Goal: Information Seeking & Learning: Learn about a topic

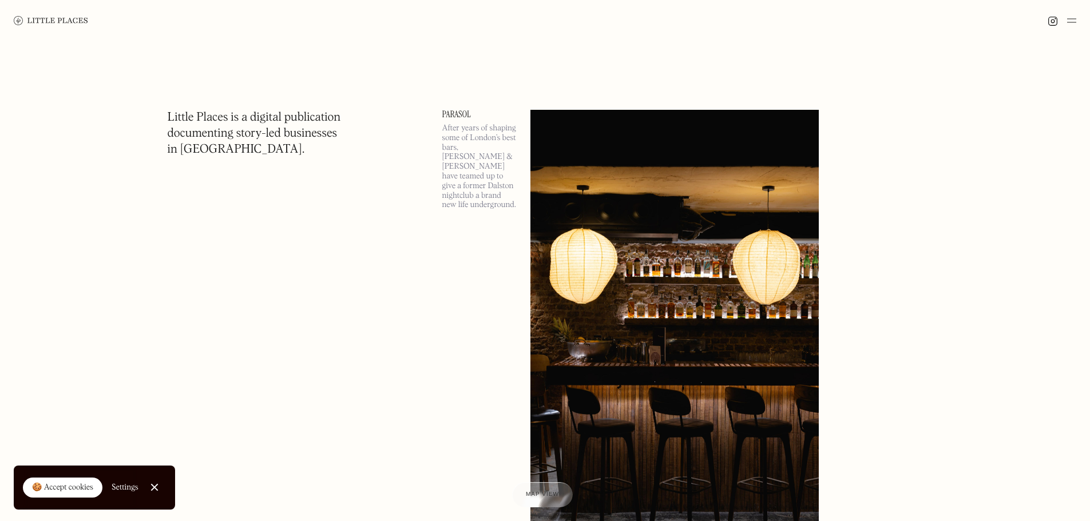
click at [77, 488] on div "🍪 Accept cookies" at bounding box center [62, 488] width 61 height 11
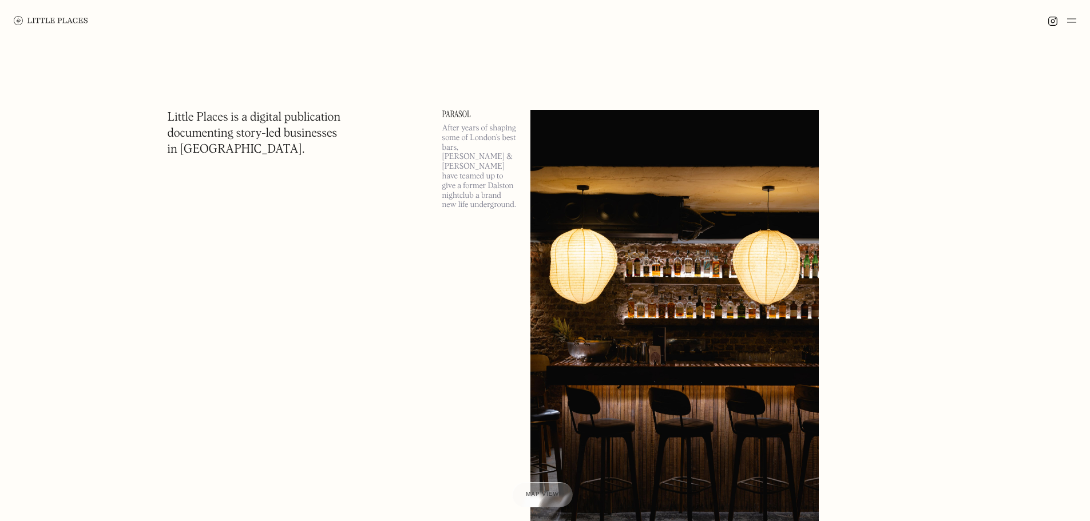
click at [1068, 23] on img at bounding box center [1072, 21] width 9 height 14
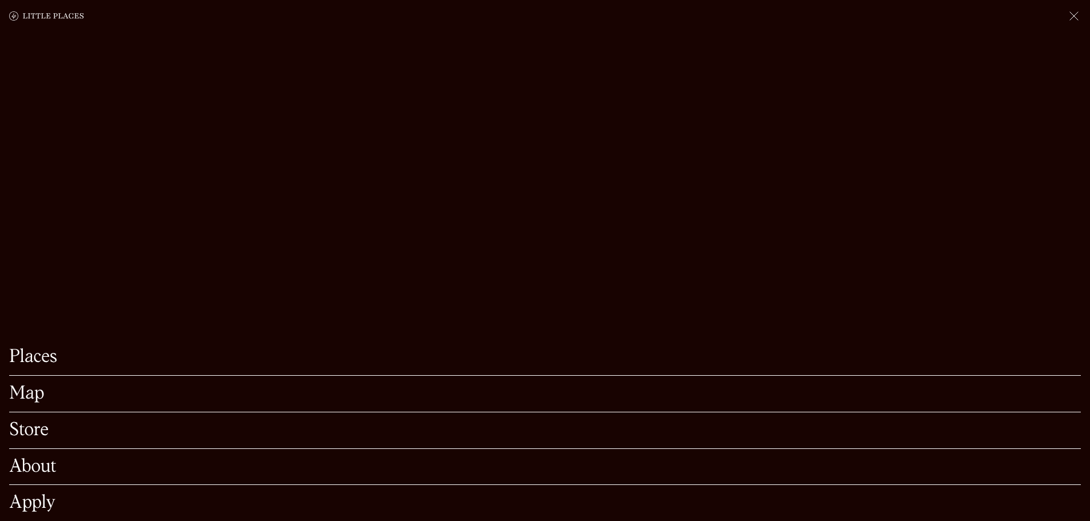
click at [31, 385] on link "Map" at bounding box center [545, 394] width 1072 height 18
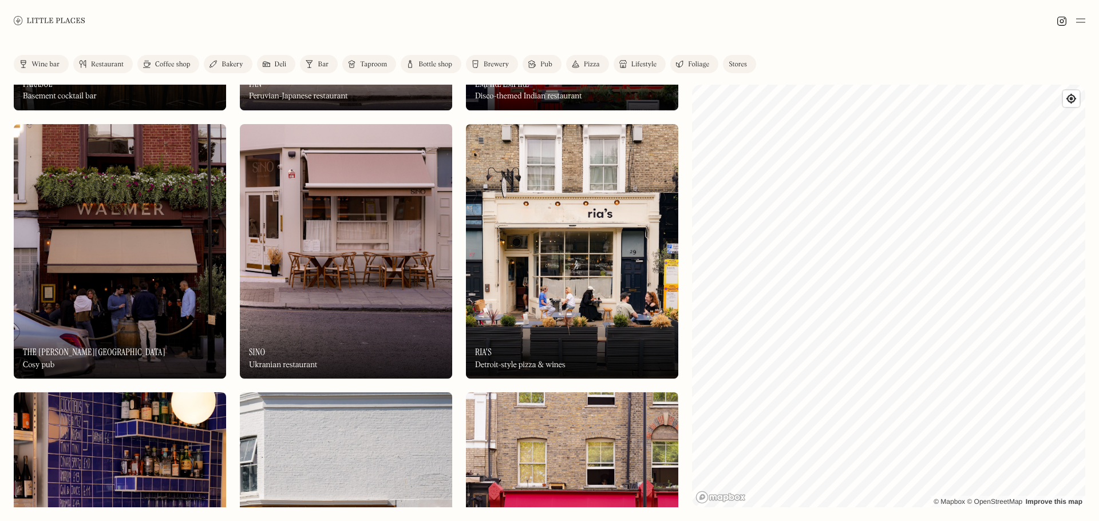
scroll to position [153, 0]
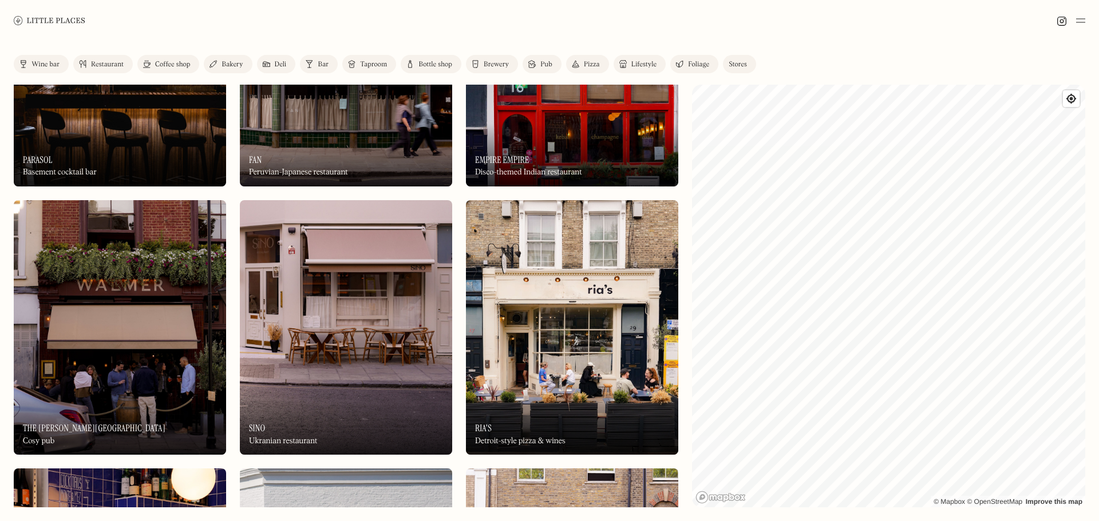
click at [554, 155] on div "On Our Radar Empire Empire Disco-themed Indian restaurant" at bounding box center [572, 155] width 212 height 63
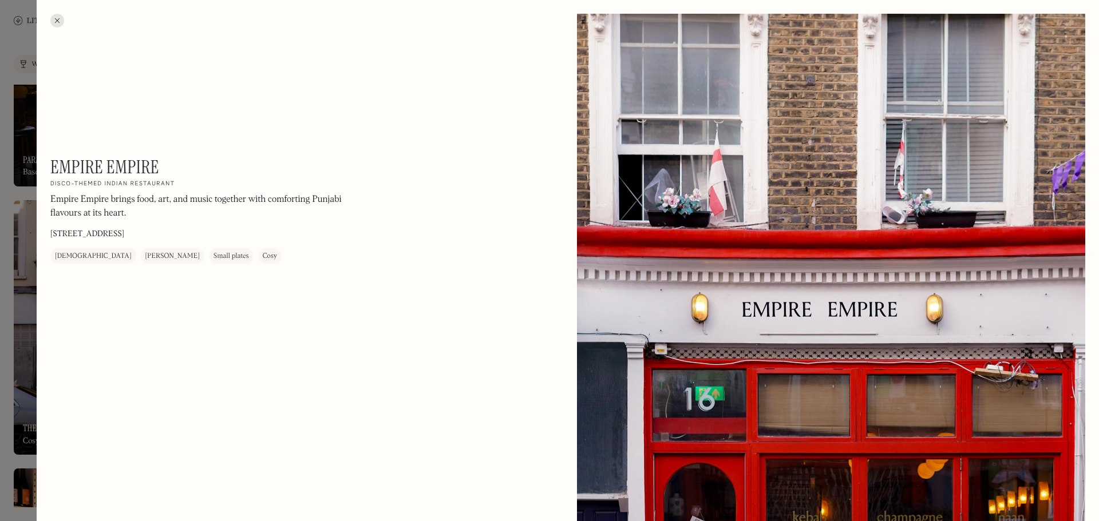
drag, startPoint x: 998, startPoint y: 341, endPoint x: 923, endPoint y: 366, distance: 78.9
click at [996, 341] on div at bounding box center [831, 331] width 508 height 635
click at [800, 408] on div at bounding box center [831, 331] width 508 height 635
drag, startPoint x: 160, startPoint y: 234, endPoint x: 149, endPoint y: 224, distance: 14.2
click at [153, 227] on div "Empire Empire On Our Radar Disco-themed Indian restaurant Empire Empire brings …" at bounding box center [204, 210] width 309 height 108
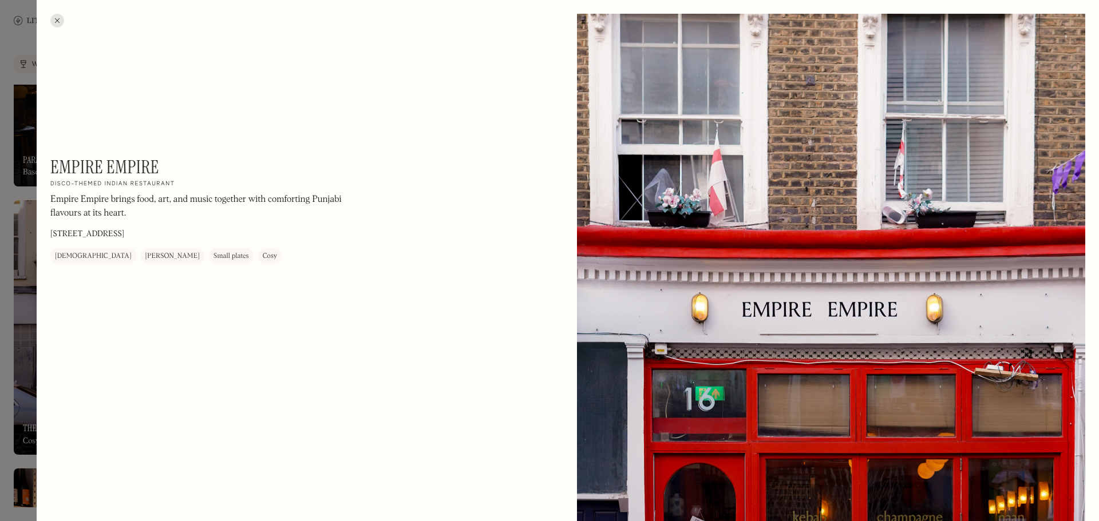
click at [128, 178] on h1 "Empire Empire" at bounding box center [104, 167] width 109 height 22
click at [53, 25] on div at bounding box center [57, 21] width 14 height 14
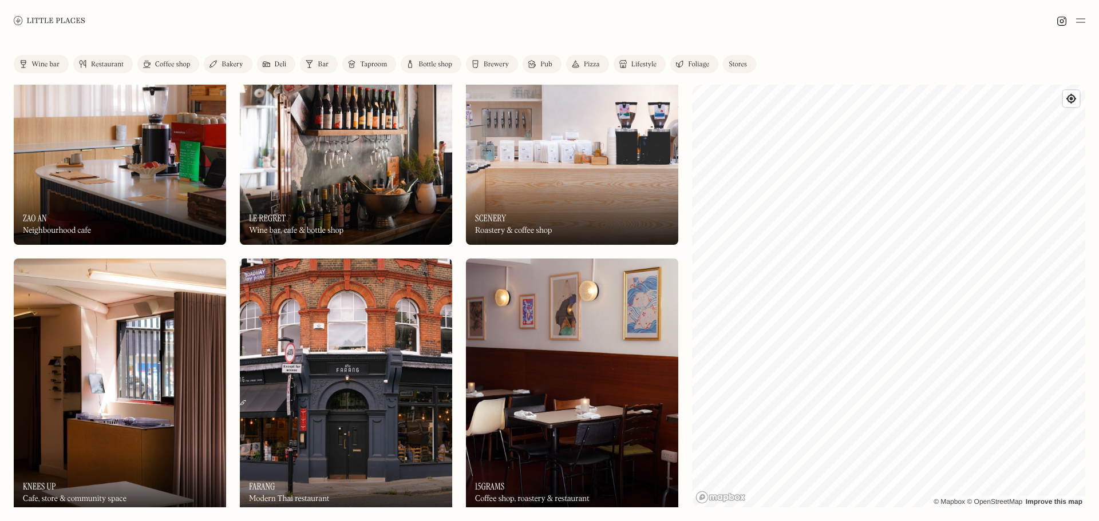
scroll to position [1145, 0]
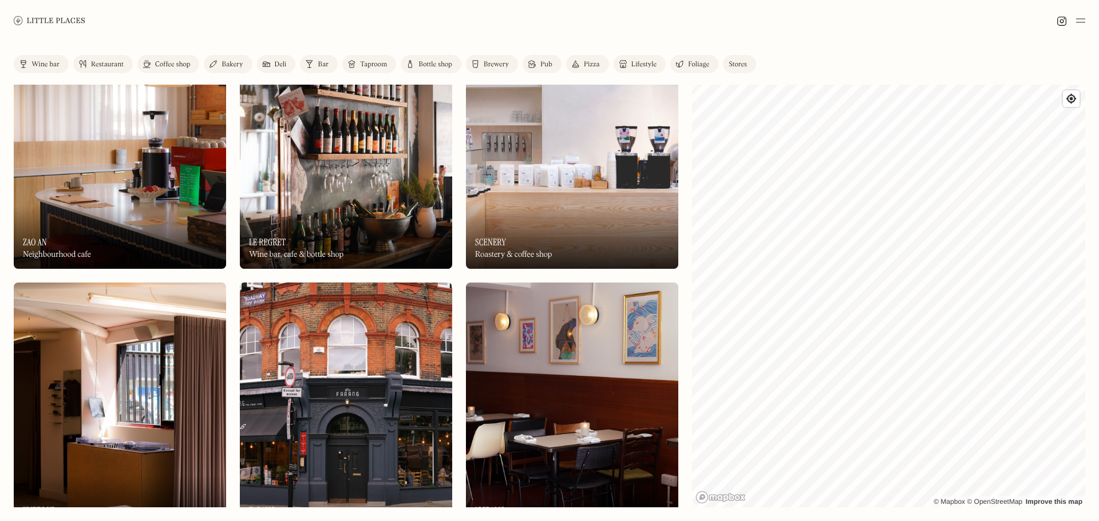
click at [1079, 197] on div "Label Wine bar Restaurant Coffee shop Bakery Deli Bar Taproom Bottle shop Brewe…" at bounding box center [549, 281] width 1099 height 480
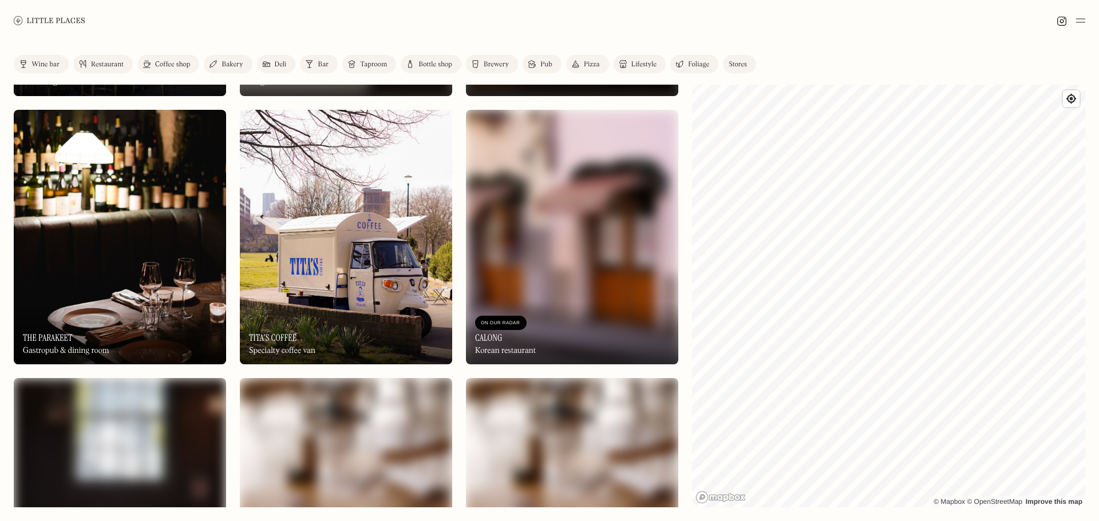
scroll to position [3205, 0]
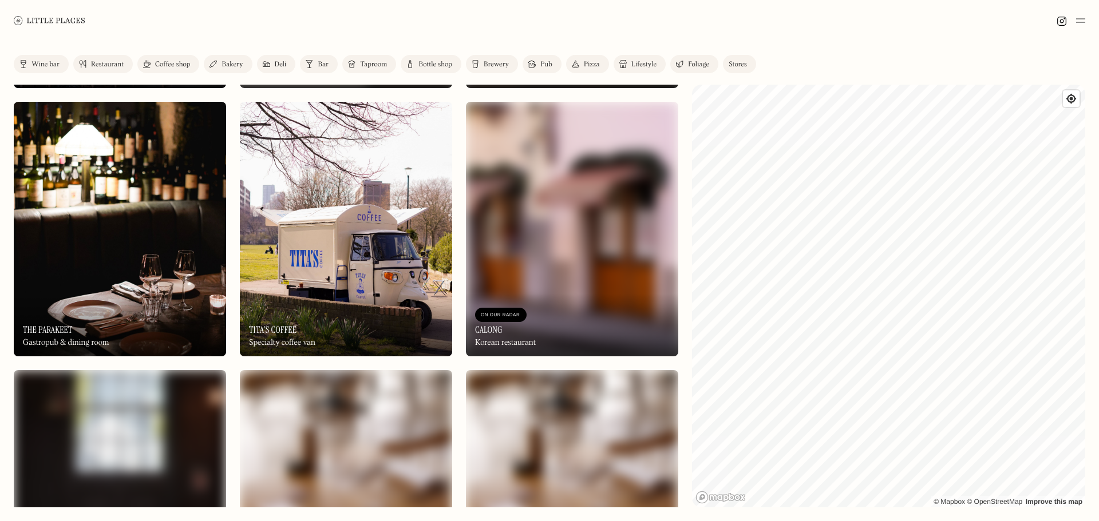
click at [74, 309] on div "On Our Radar The Parakeet Gastropub & dining room" at bounding box center [120, 325] width 212 height 63
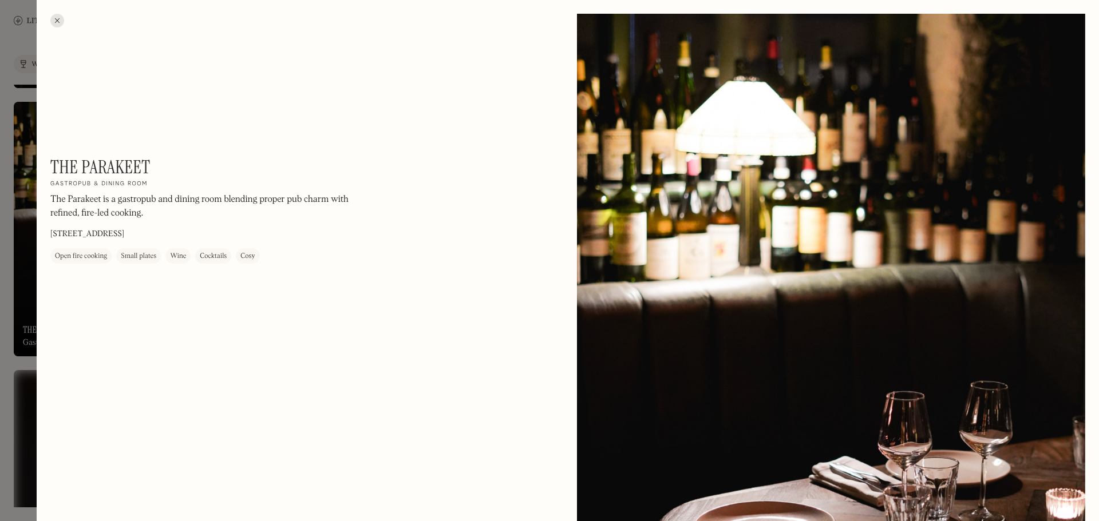
click at [57, 19] on div at bounding box center [57, 21] width 14 height 14
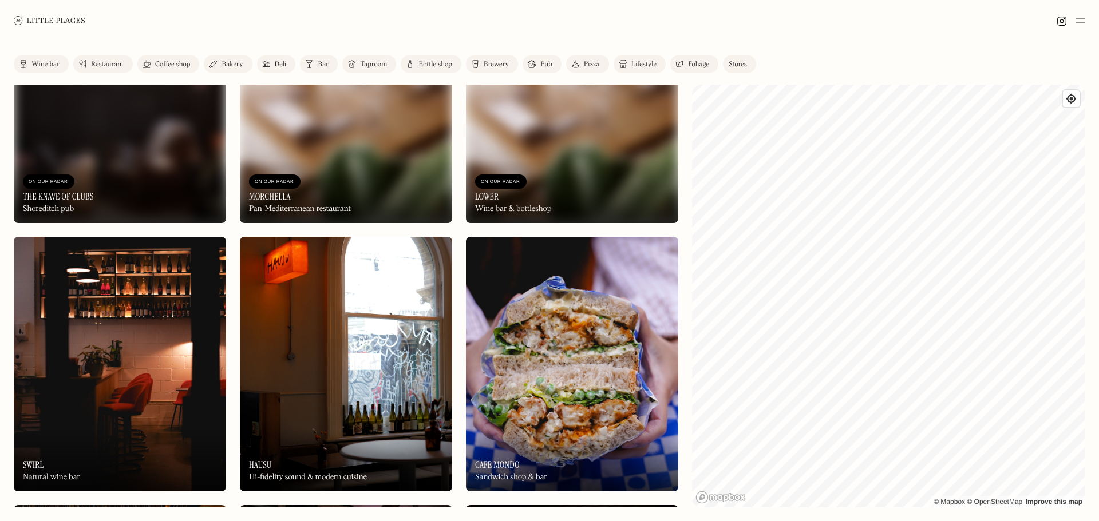
scroll to position [3587, 0]
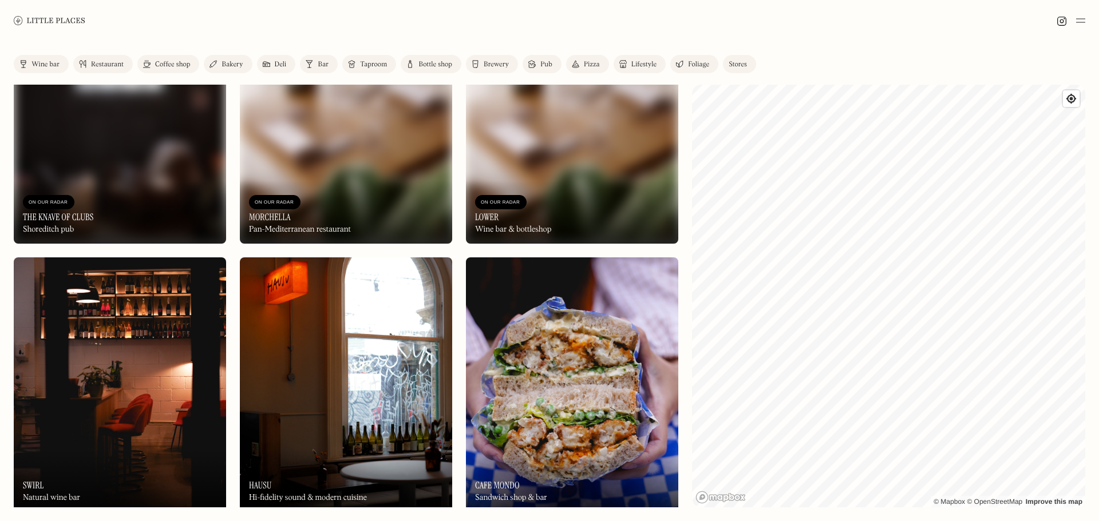
click at [552, 450] on div "On Our Radar Cafe Mondo Sandwich shop & bar" at bounding box center [572, 480] width 212 height 63
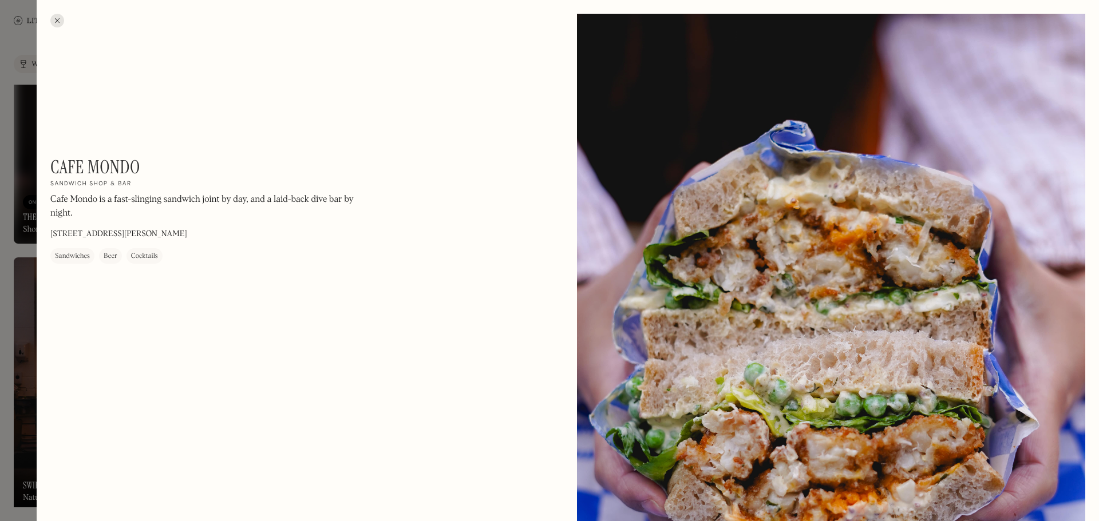
click at [58, 15] on div at bounding box center [57, 21] width 14 height 14
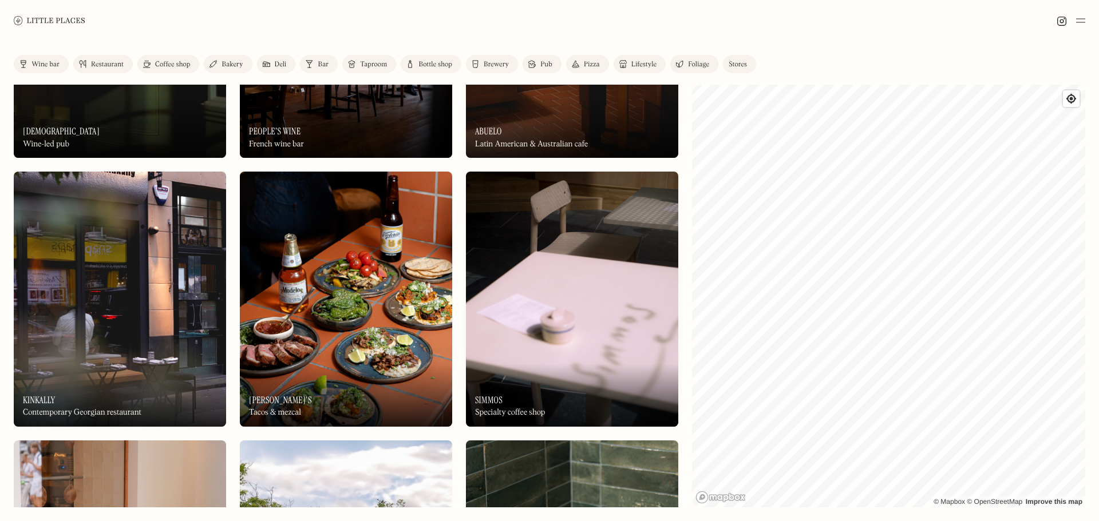
scroll to position [6106, 0]
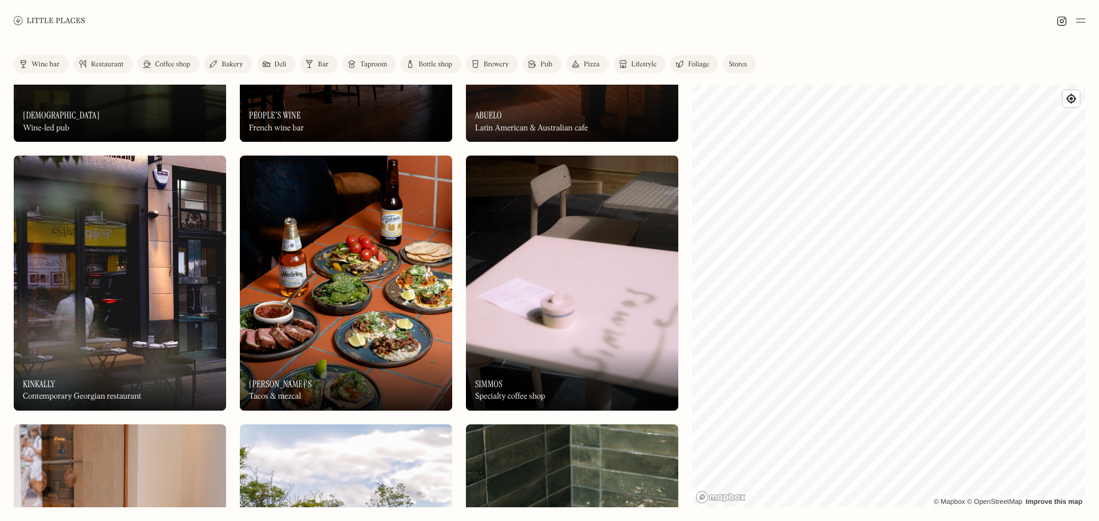
click at [287, 361] on div "On Our Radar Lucia's Tacos & mezcal" at bounding box center [346, 379] width 212 height 63
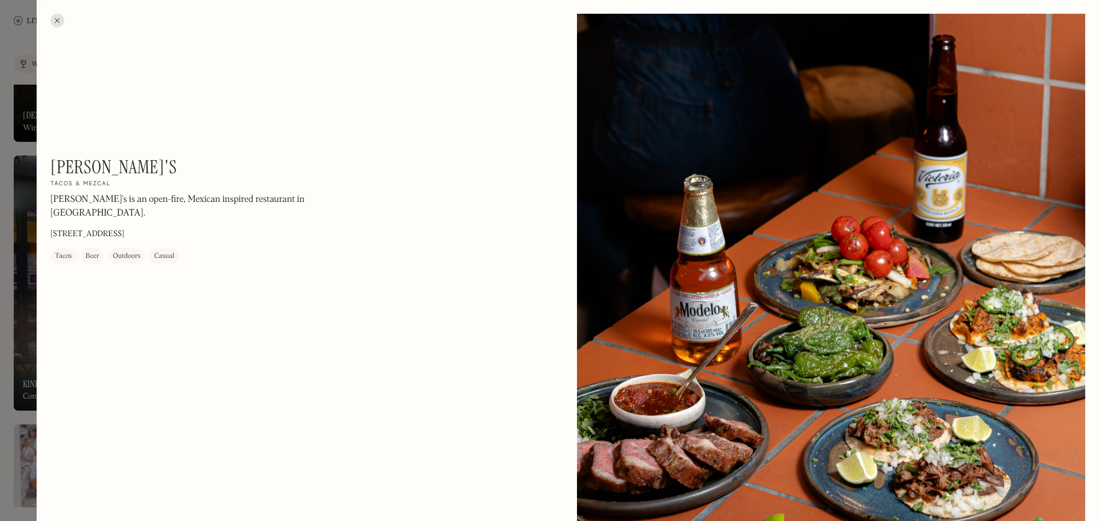
click at [55, 19] on div at bounding box center [57, 21] width 14 height 14
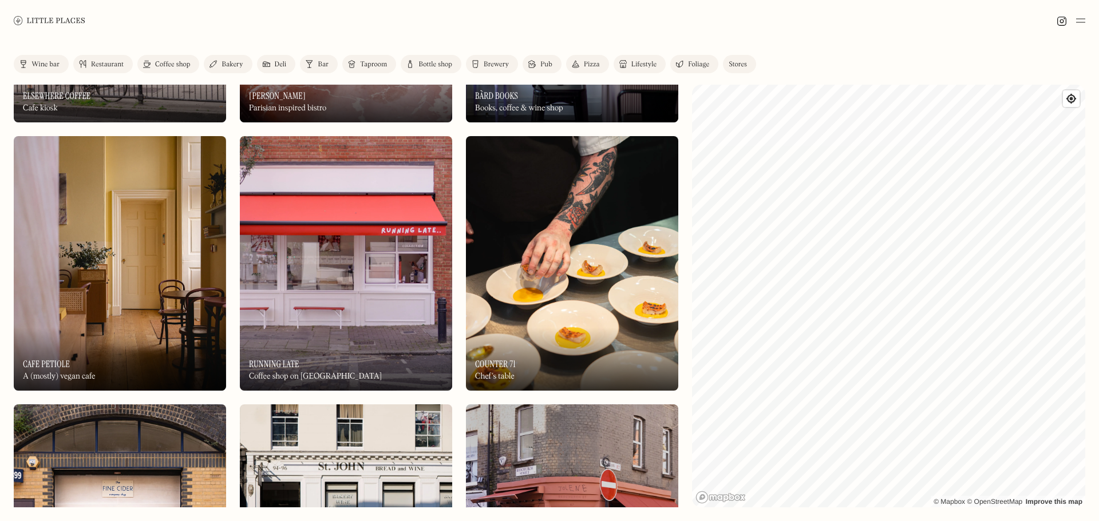
scroll to position [7174, 0]
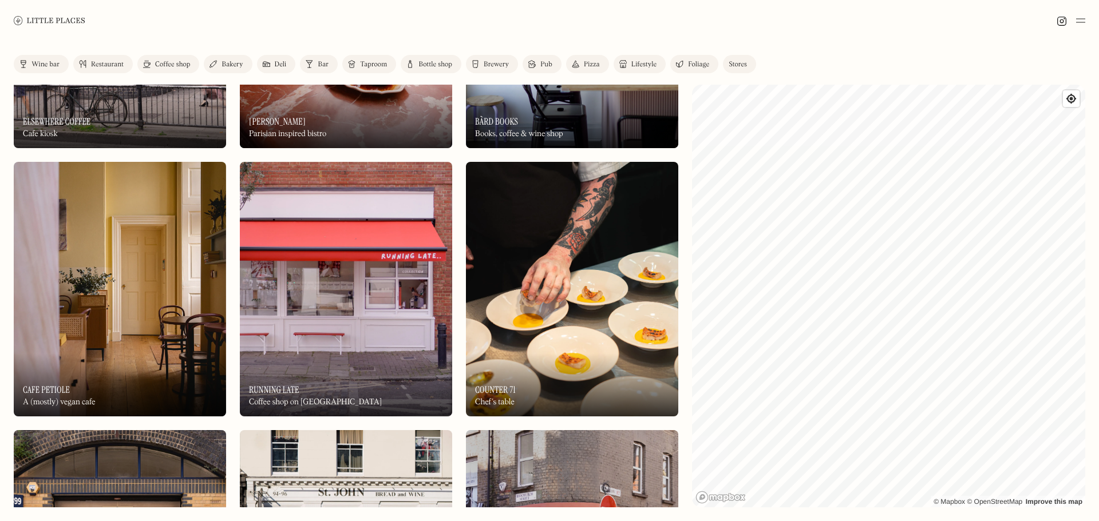
click at [139, 255] on img at bounding box center [120, 289] width 212 height 255
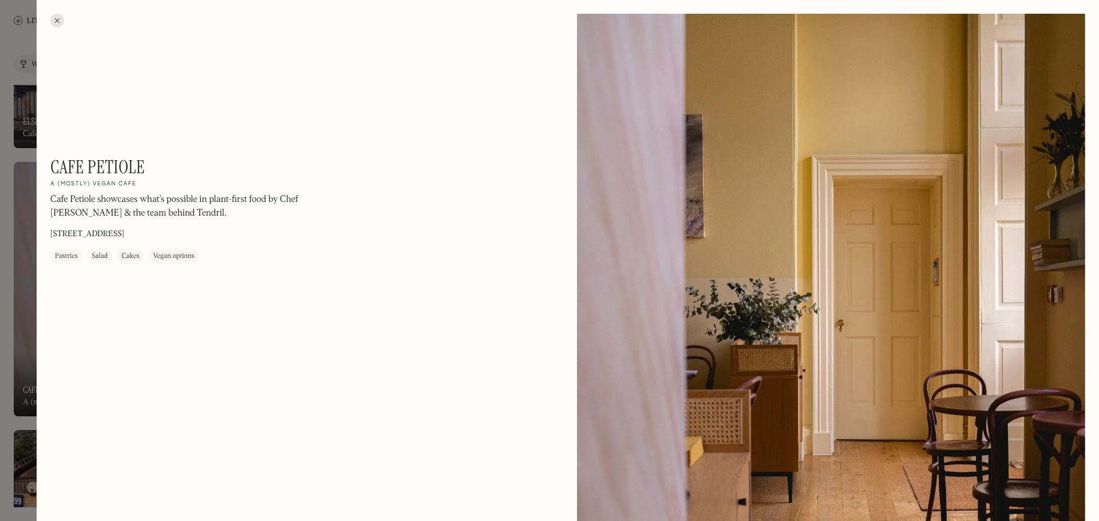
click at [54, 15] on div at bounding box center [57, 21] width 14 height 14
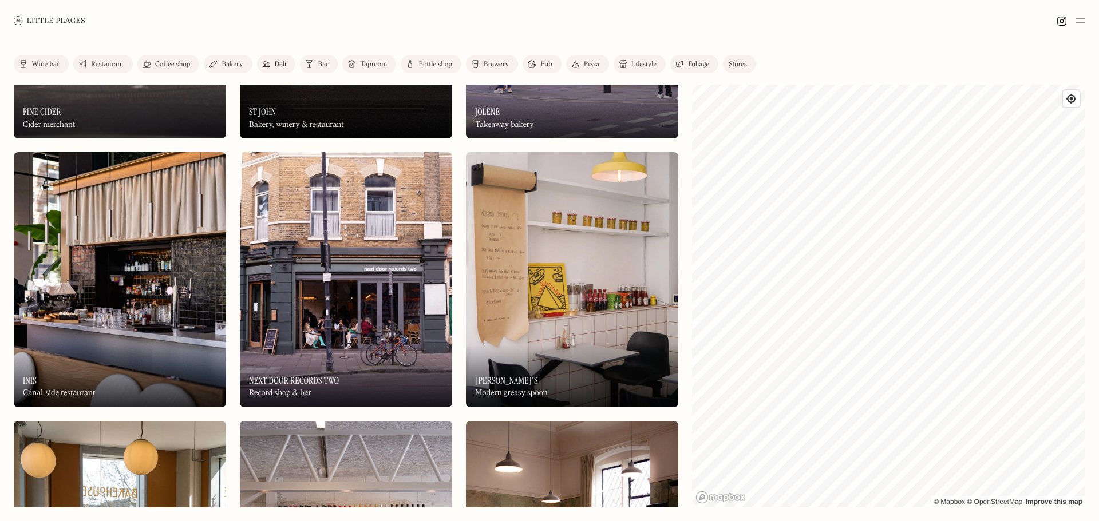
scroll to position [7861, 0]
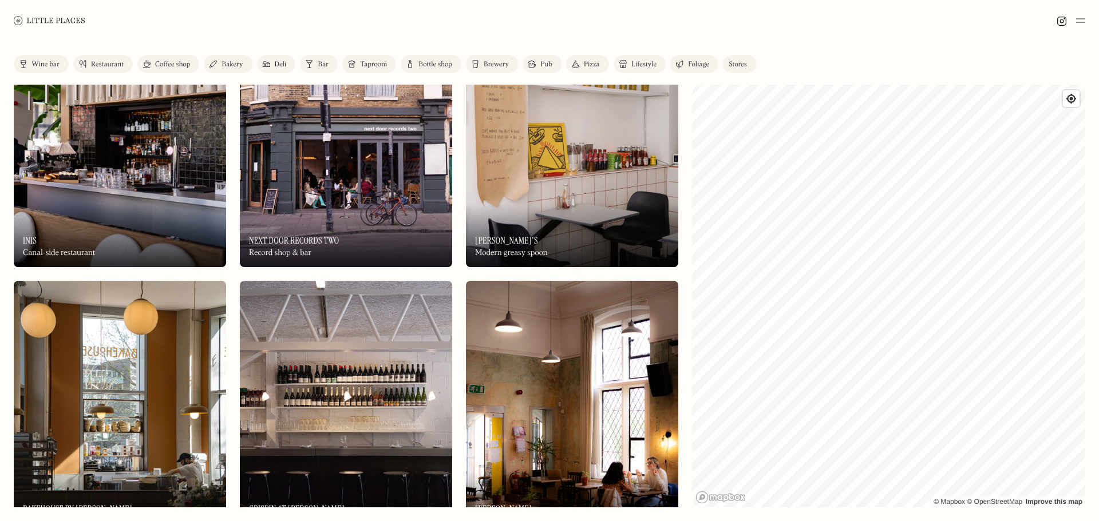
click at [570, 177] on img at bounding box center [572, 139] width 212 height 255
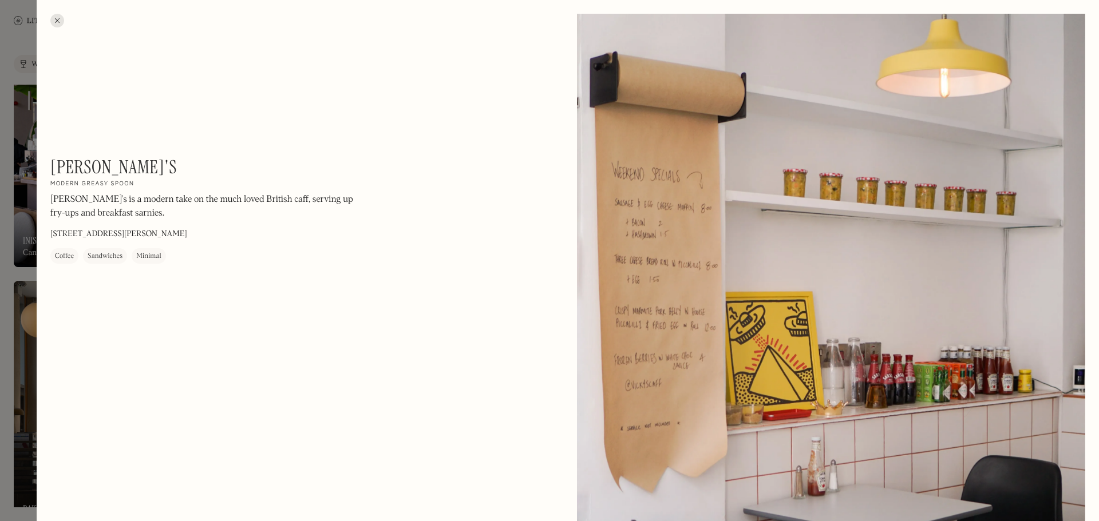
click at [57, 23] on div at bounding box center [57, 21] width 14 height 14
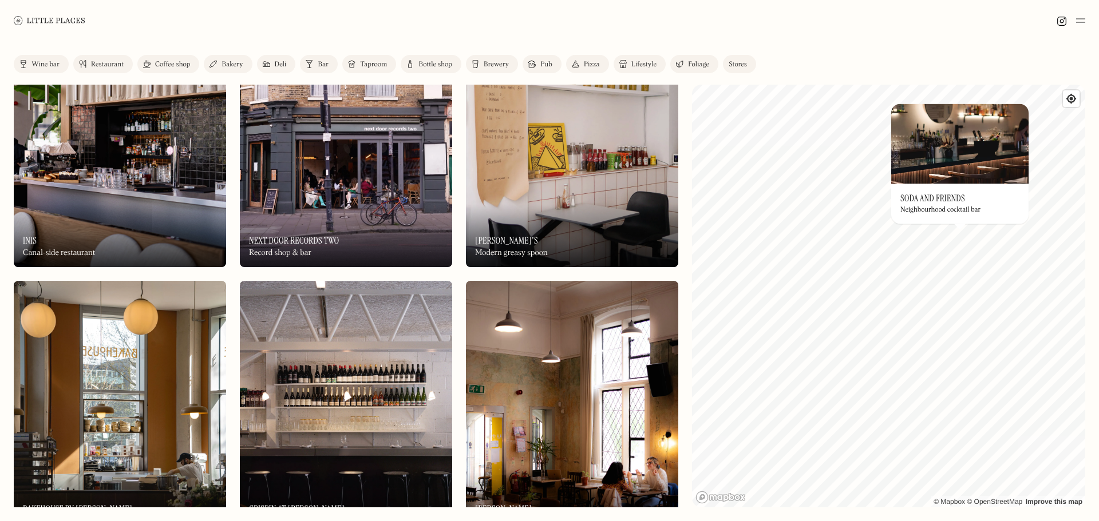
click at [942, 193] on h3 "Soda and Friends" at bounding box center [932, 198] width 65 height 11
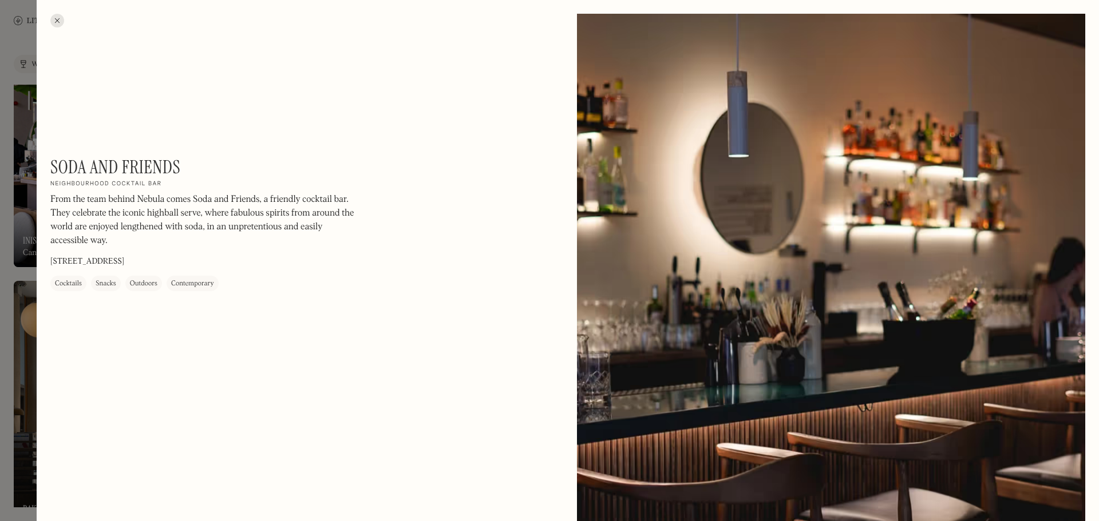
click at [33, 241] on div at bounding box center [549, 260] width 1099 height 521
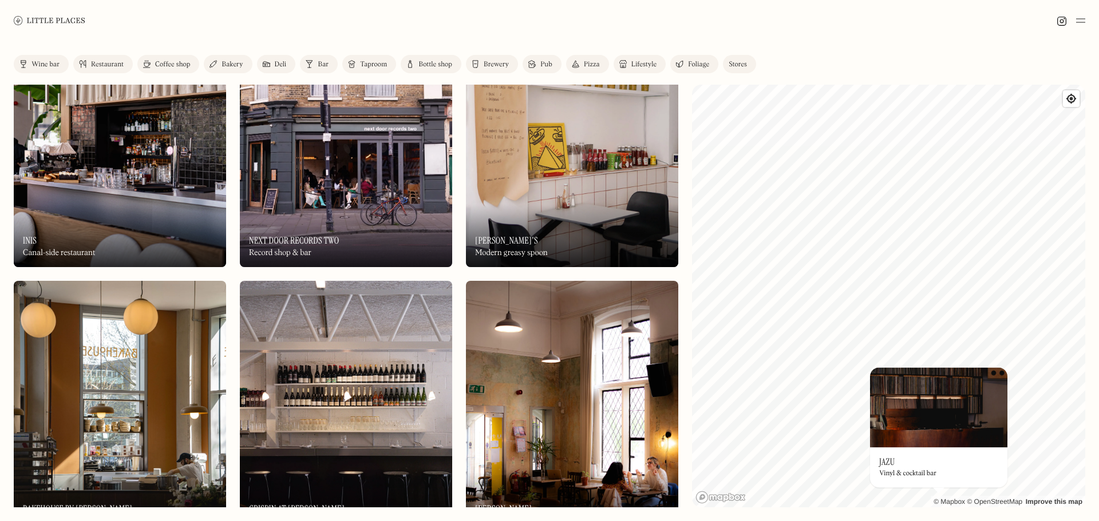
click at [1064, 507] on div "© Mapbox © OpenStreetMap Improve this map On Our Radar Jazu Vinyl & cocktail ba…" at bounding box center [888, 296] width 393 height 423
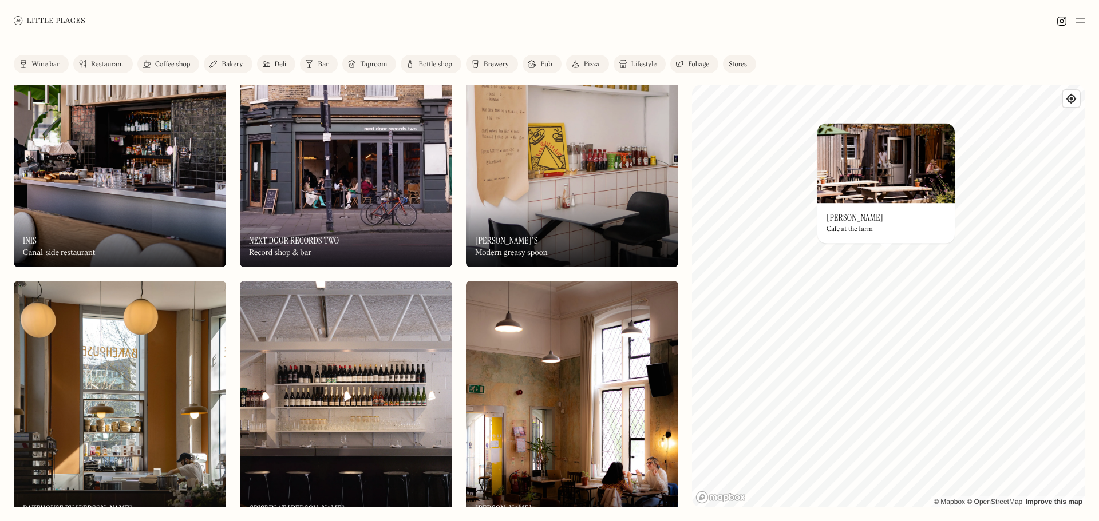
click at [877, 222] on div "On Our Radar Stepney's Cafe at the farm" at bounding box center [885, 223] width 137 height 40
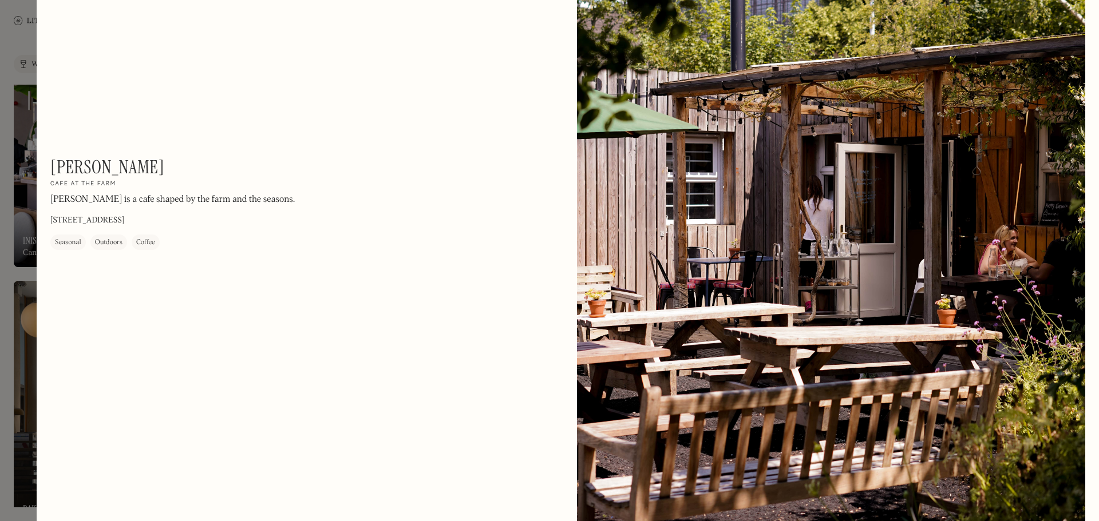
scroll to position [153, 0]
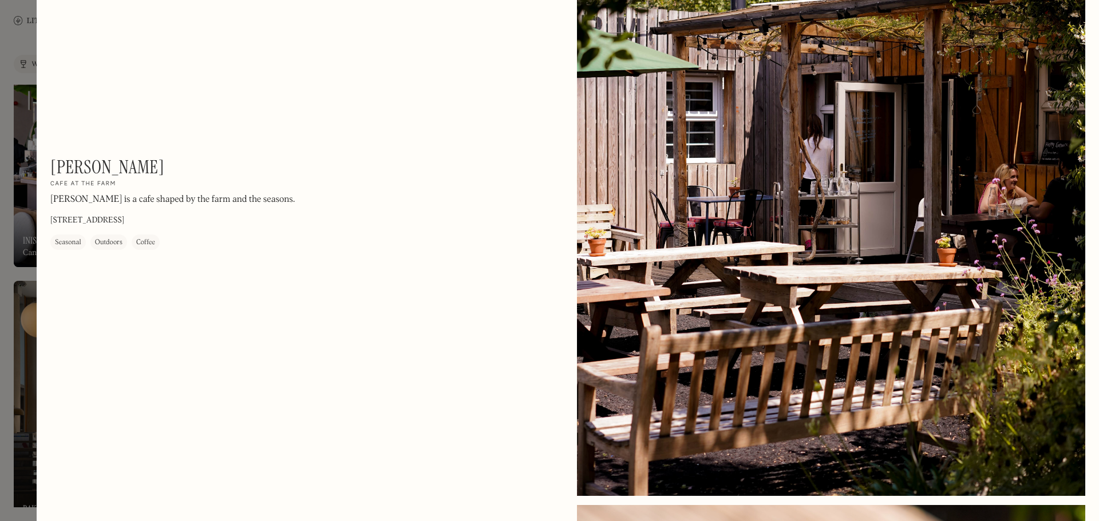
click at [31, 46] on div at bounding box center [549, 260] width 1099 height 521
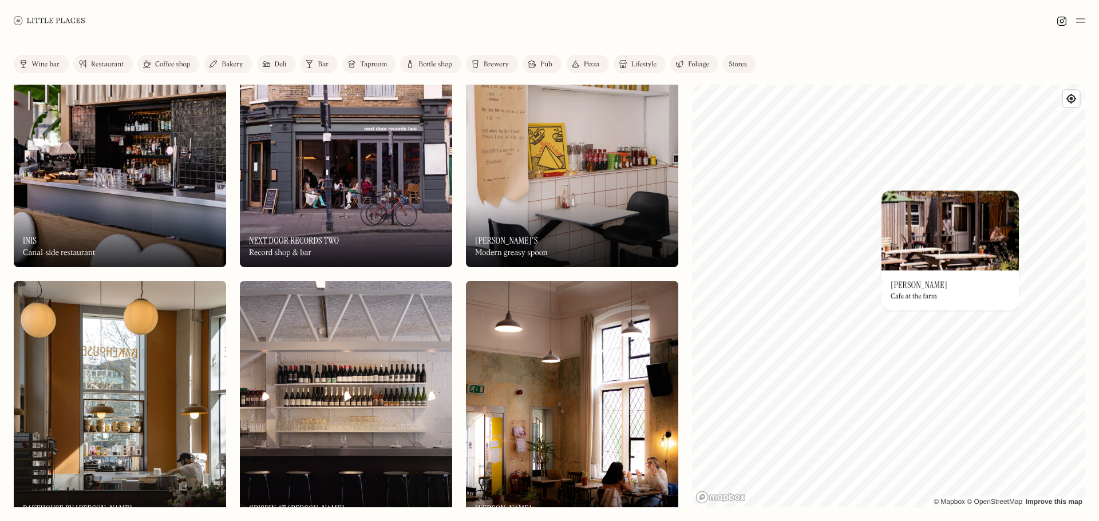
click at [885, 230] on div "© Mapbox © OpenStreetMap Improve this map On Our Radar Stepney's Cafe at the fa…" at bounding box center [888, 296] width 393 height 423
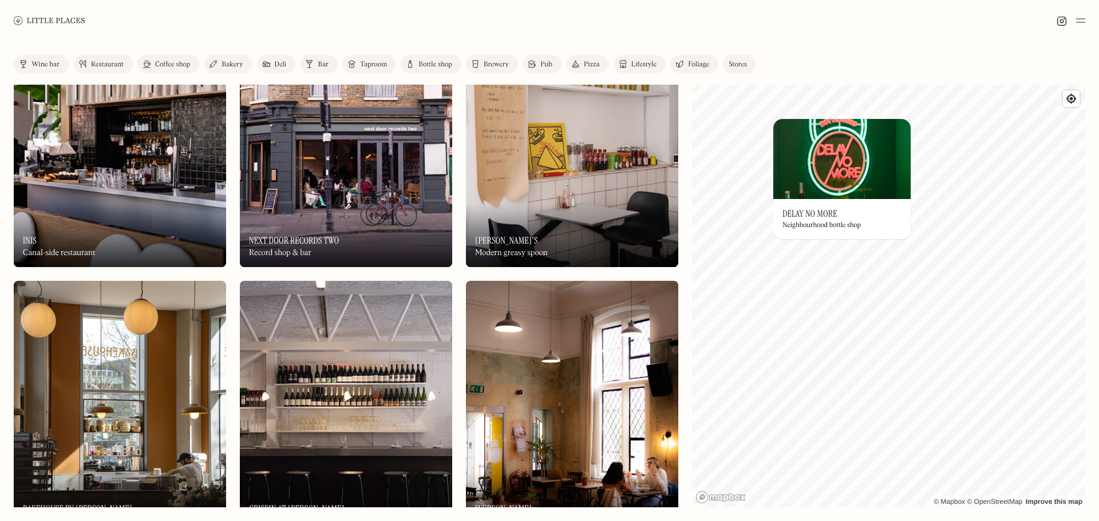
click at [822, 198] on img at bounding box center [841, 159] width 137 height 80
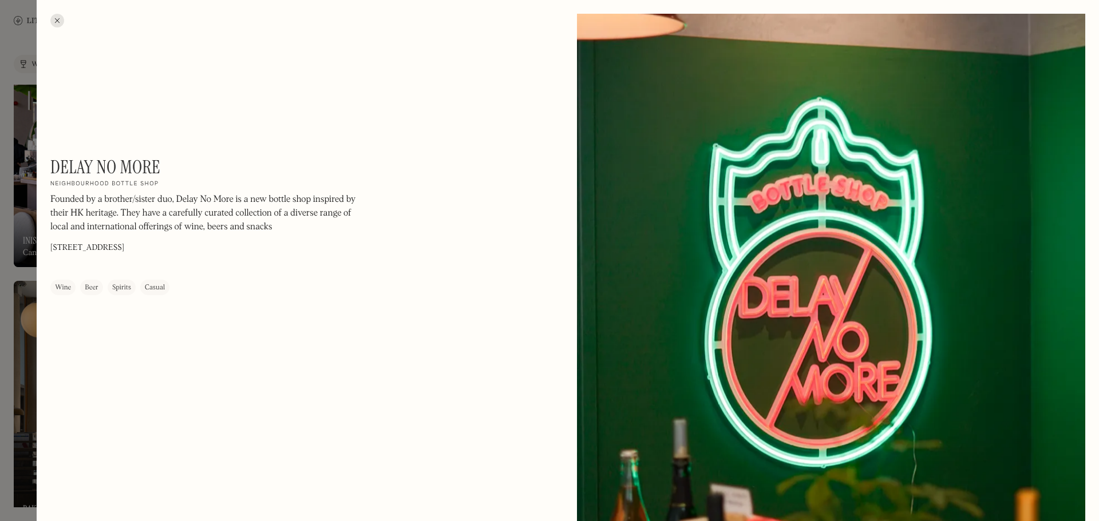
click at [19, 99] on div at bounding box center [549, 260] width 1099 height 521
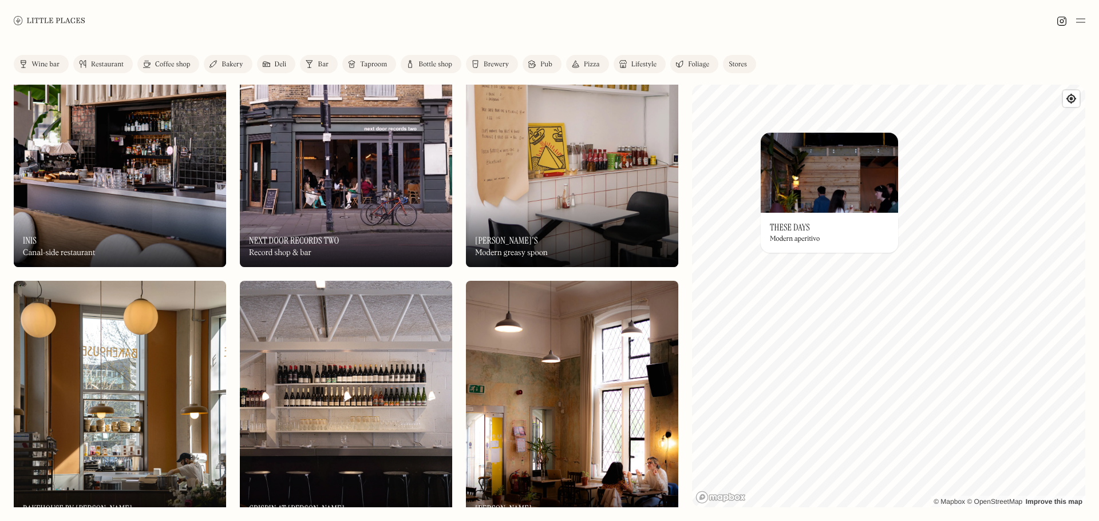
click at [832, 143] on img at bounding box center [829, 173] width 137 height 80
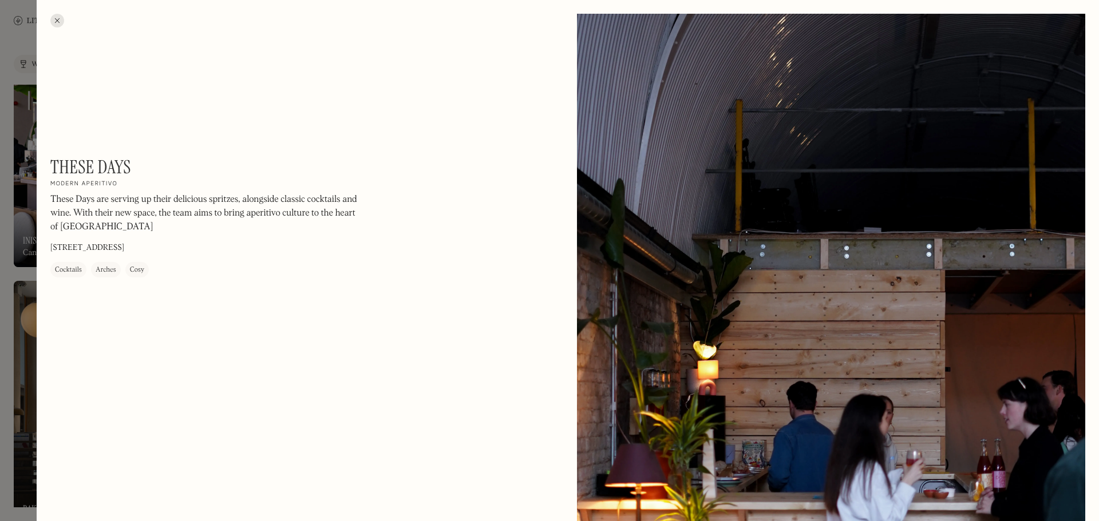
click at [34, 92] on div at bounding box center [549, 260] width 1099 height 521
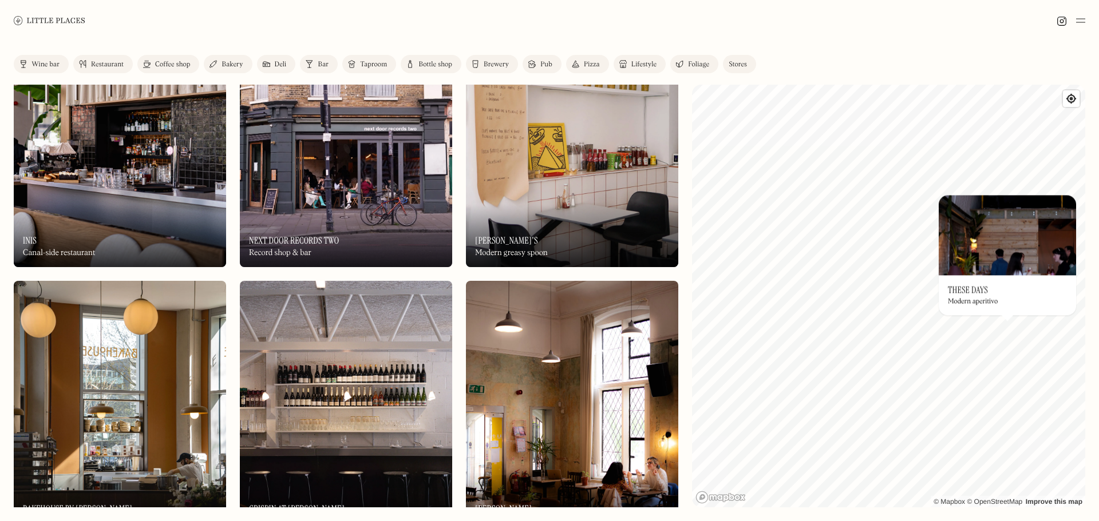
click at [889, 276] on div "© Mapbox © OpenStreetMap Improve this map On Our Radar These Days Modern aperit…" at bounding box center [888, 296] width 393 height 423
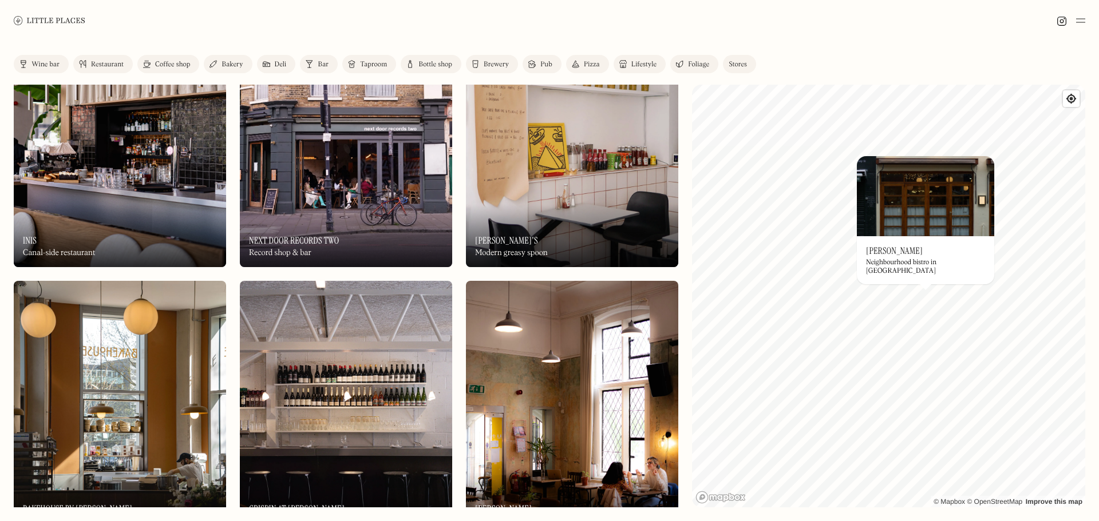
click at [923, 261] on div "Neighbourhood bistro in Borough Market" at bounding box center [925, 267] width 119 height 17
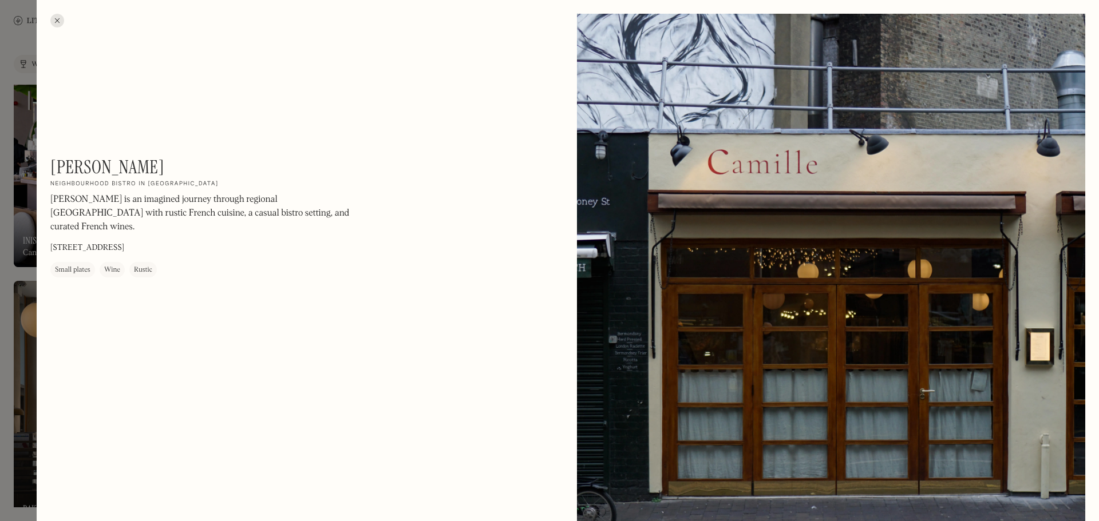
click at [61, 14] on div "Camille On Our Radar Neighbourhood bistro in Borough Market Camille is an imagi…" at bounding box center [568, 341] width 1062 height 682
click at [60, 18] on div at bounding box center [57, 21] width 14 height 14
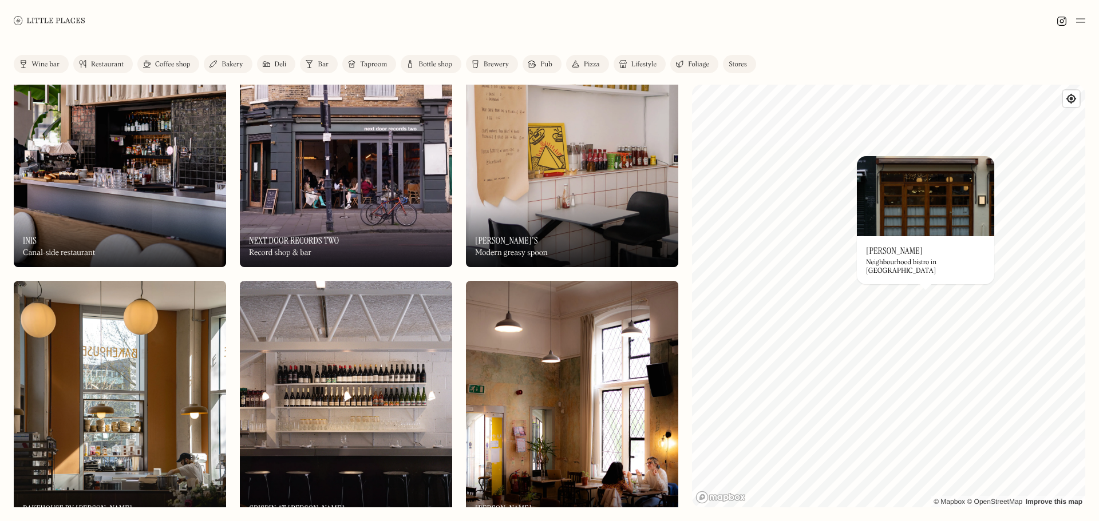
click at [543, 65] on div "Pub" at bounding box center [546, 64] width 12 height 7
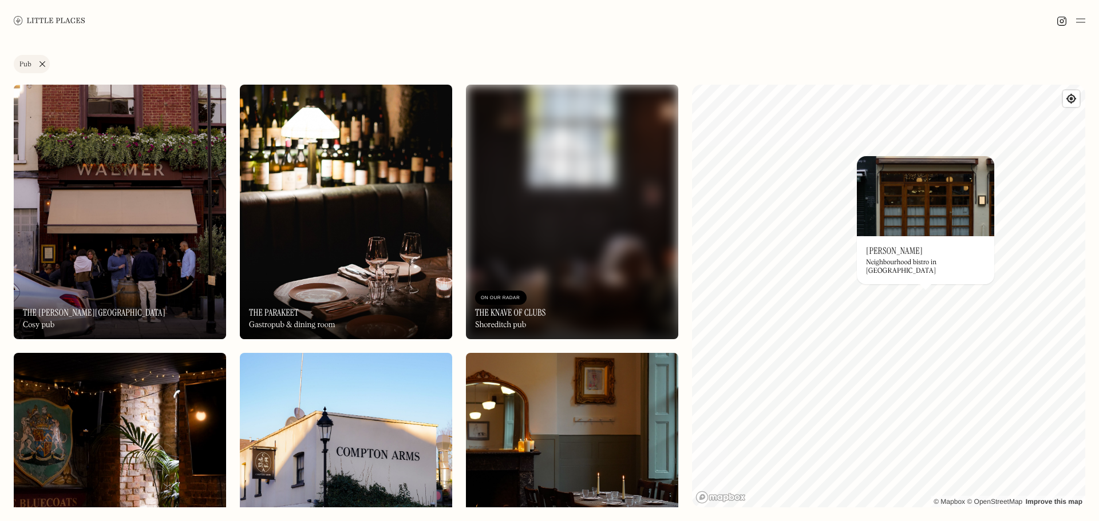
click at [44, 62] on link "Pub" at bounding box center [32, 64] width 36 height 18
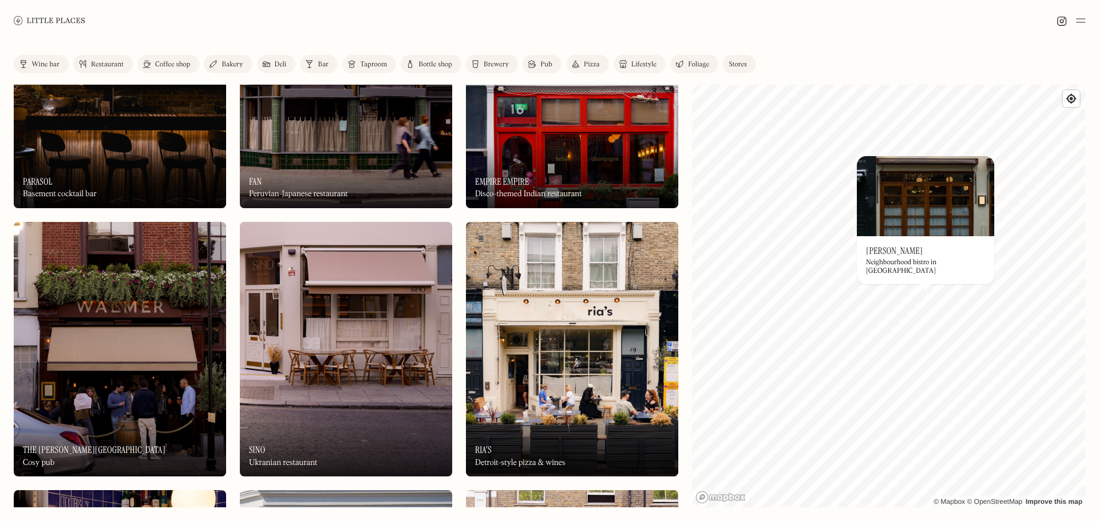
scroll to position [153, 0]
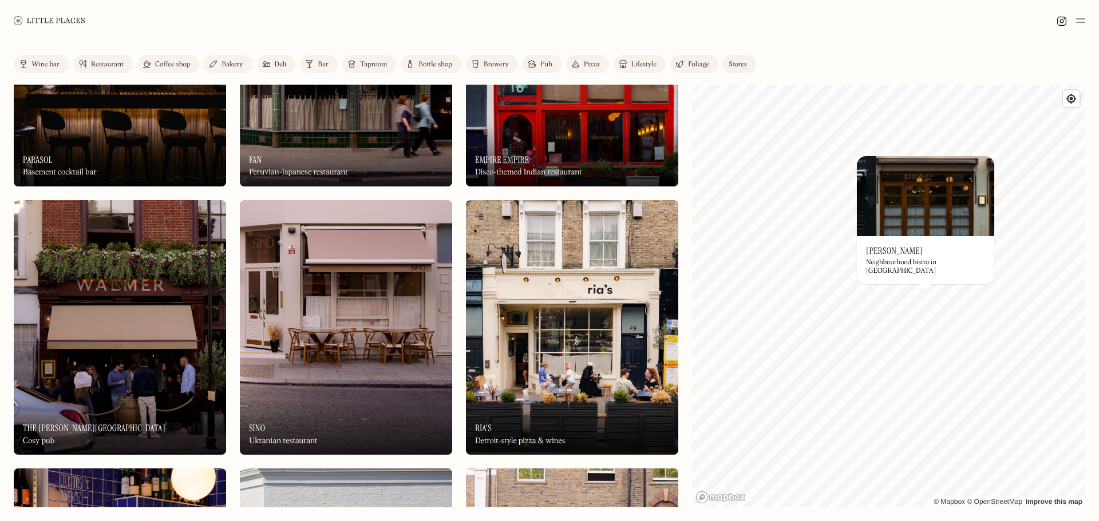
click at [530, 312] on img at bounding box center [572, 327] width 212 height 255
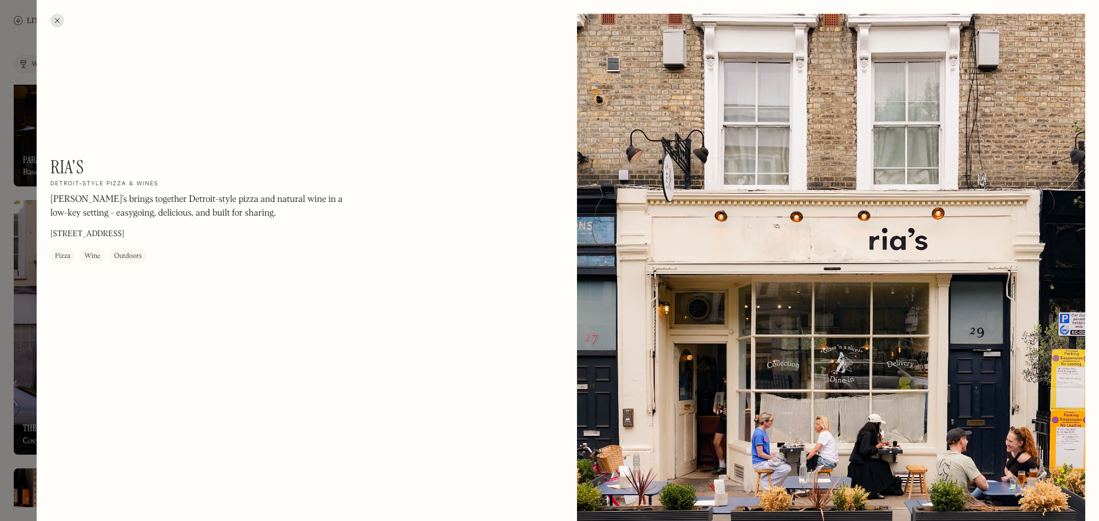
click at [57, 17] on div at bounding box center [57, 21] width 14 height 14
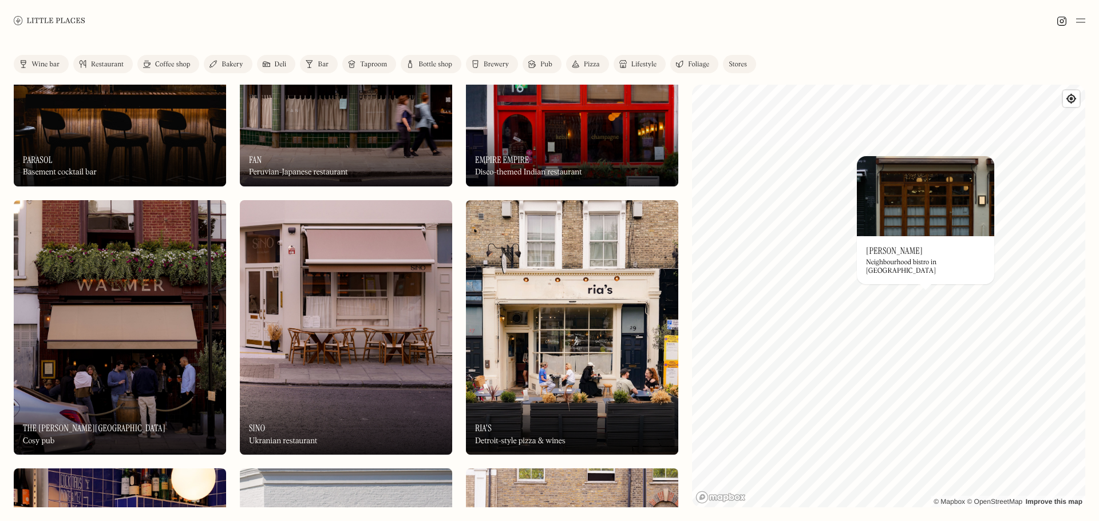
click at [318, 327] on img at bounding box center [346, 327] width 212 height 255
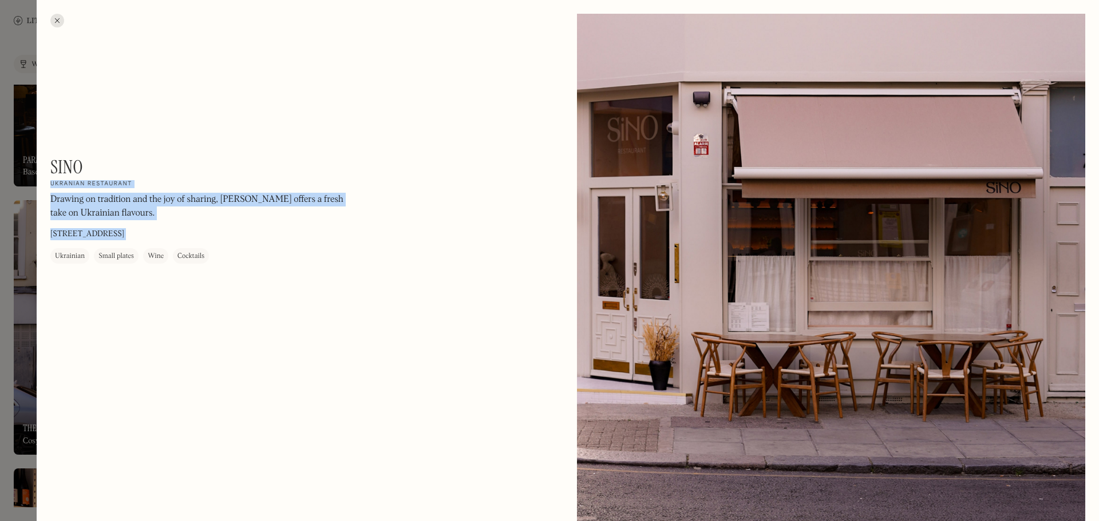
drag, startPoint x: 91, startPoint y: 169, endPoint x: 50, endPoint y: 165, distance: 41.5
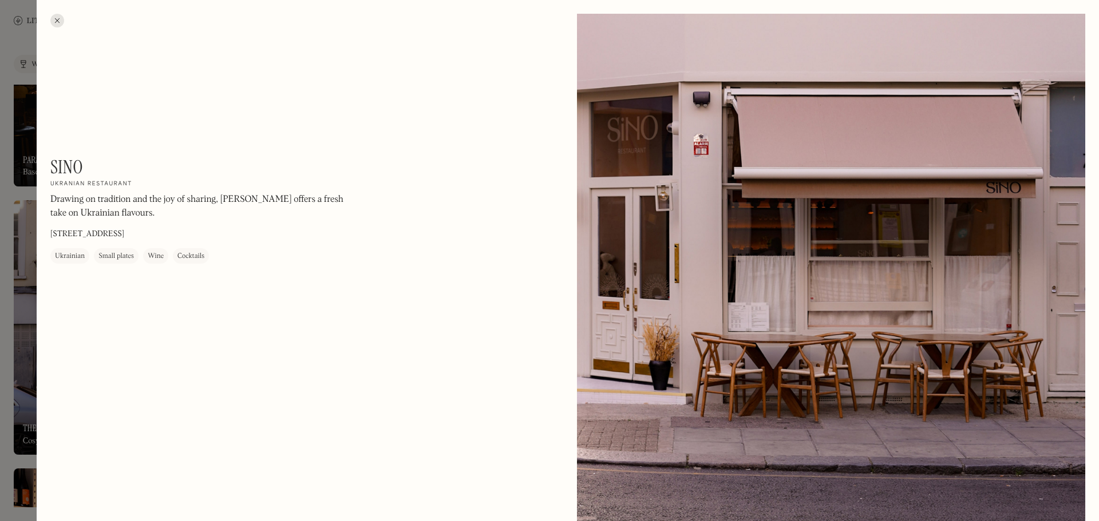
click at [53, 160] on h1 "Sino" at bounding box center [66, 167] width 33 height 22
drag, startPoint x: 54, startPoint y: 160, endPoint x: 81, endPoint y: 161, distance: 26.9
click at [81, 161] on h1 "Sino" at bounding box center [66, 167] width 33 height 22
copy h1 "Sino"
click at [57, 20] on div at bounding box center [57, 21] width 14 height 14
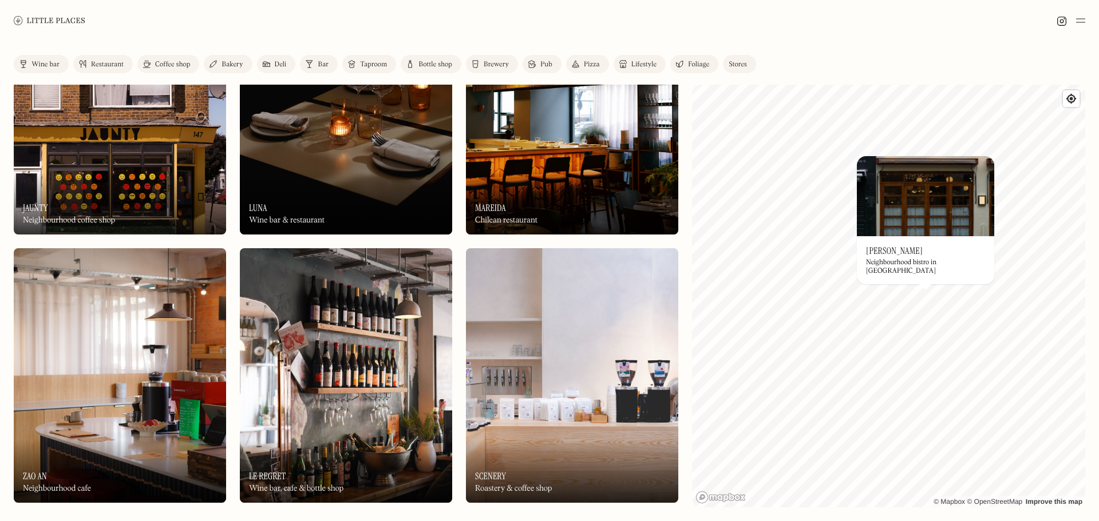
scroll to position [916, 0]
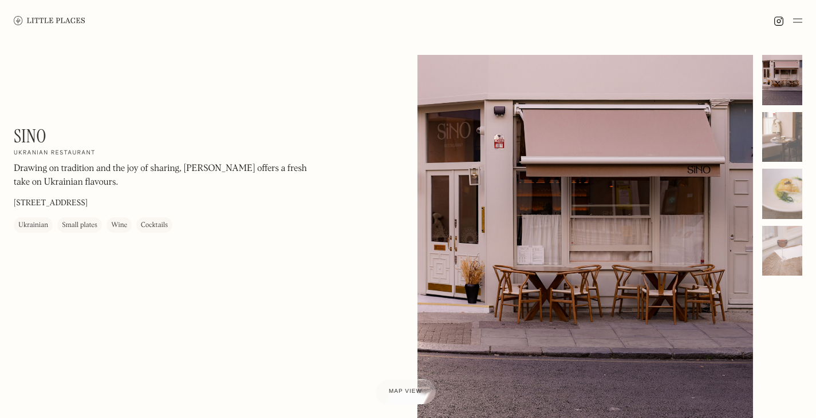
click at [24, 15] on link at bounding box center [50, 20] width 72 height 41
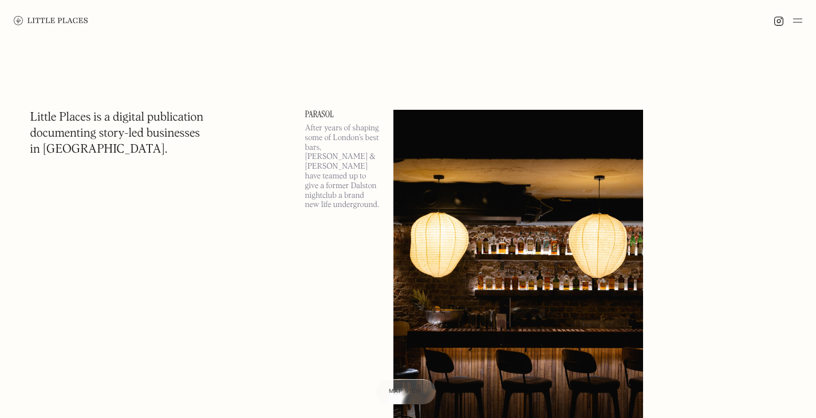
click at [460, 214] on img at bounding box center [518, 290] width 250 height 361
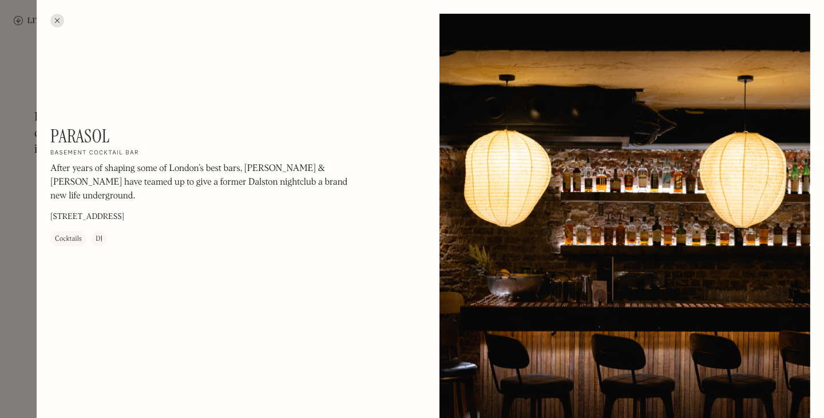
click at [62, 19] on div at bounding box center [57, 21] width 14 height 14
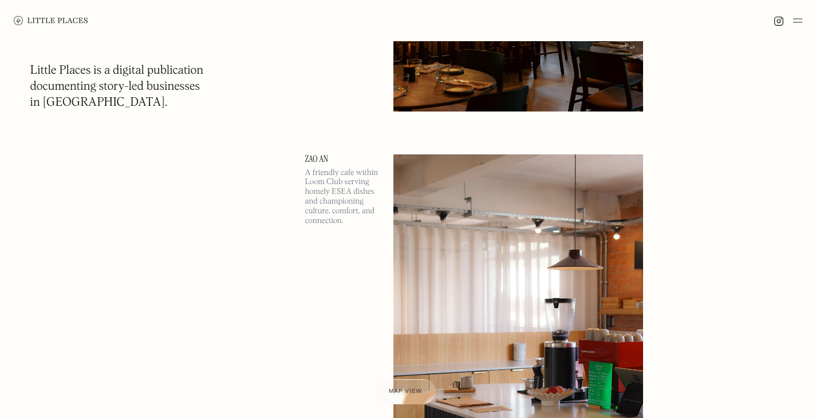
scroll to position [4870, 0]
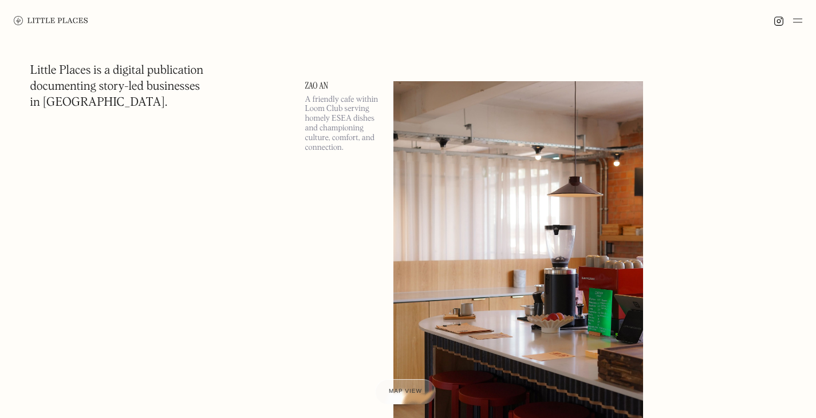
click at [322, 84] on link "Zao An" at bounding box center [342, 85] width 74 height 9
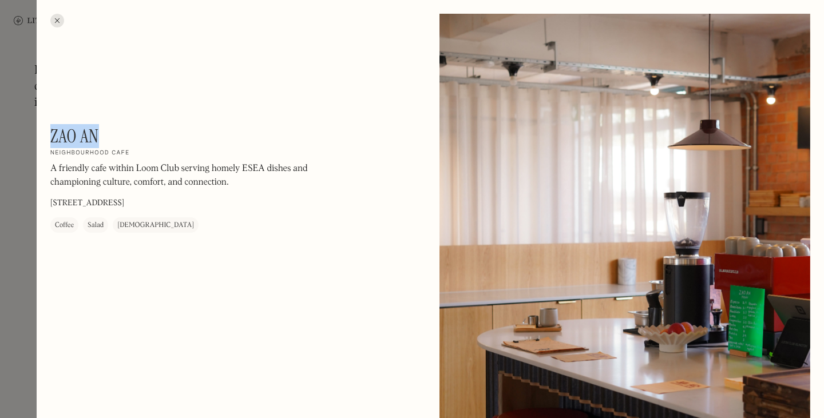
drag, startPoint x: 101, startPoint y: 136, endPoint x: 54, endPoint y: 123, distance: 49.3
click at [54, 125] on div "Zao An On Our Radar Neighbourhood cafe A friendly cafe within Loom Club serving…" at bounding box center [204, 179] width 309 height 108
click at [56, 19] on div at bounding box center [57, 21] width 14 height 14
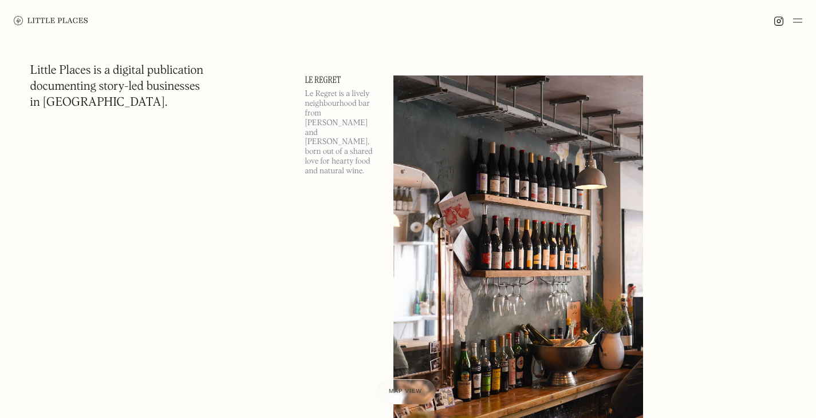
scroll to position [5308, 0]
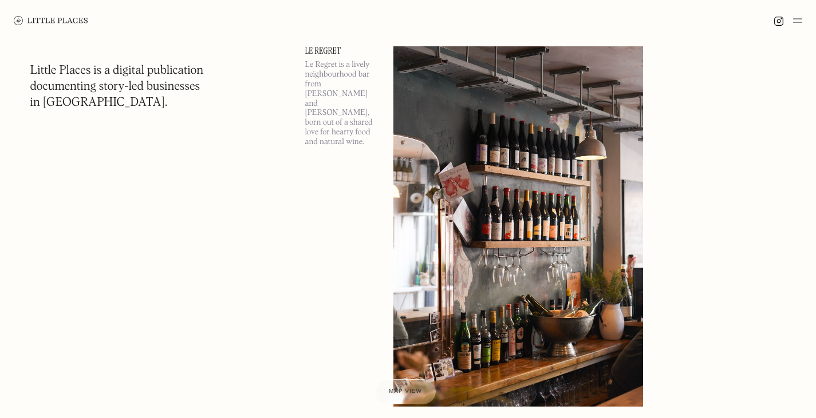
click at [336, 52] on link "Le Regret" at bounding box center [342, 50] width 74 height 9
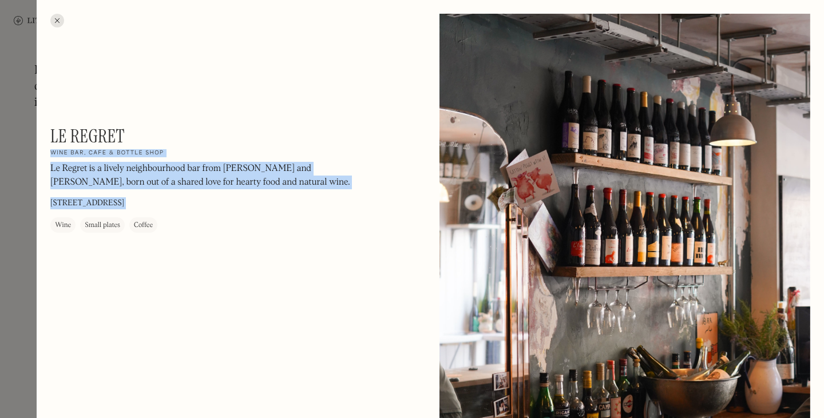
drag, startPoint x: 126, startPoint y: 130, endPoint x: 48, endPoint y: 132, distance: 78.5
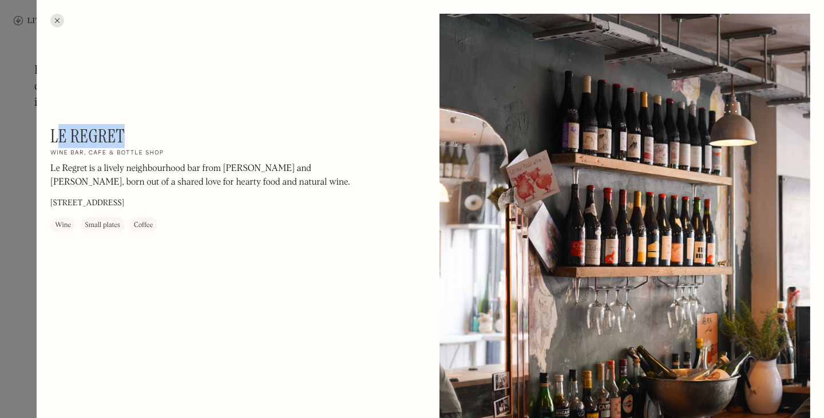
drag, startPoint x: 56, startPoint y: 130, endPoint x: 136, endPoint y: 130, distance: 80.1
click at [136, 130] on div "Le Regret On Our Radar Wine bar, cafe & bottle shop Le Regret is a lively neigh…" at bounding box center [204, 179] width 309 height 108
click at [72, 127] on h1 "Le Regret" at bounding box center [87, 136] width 74 height 22
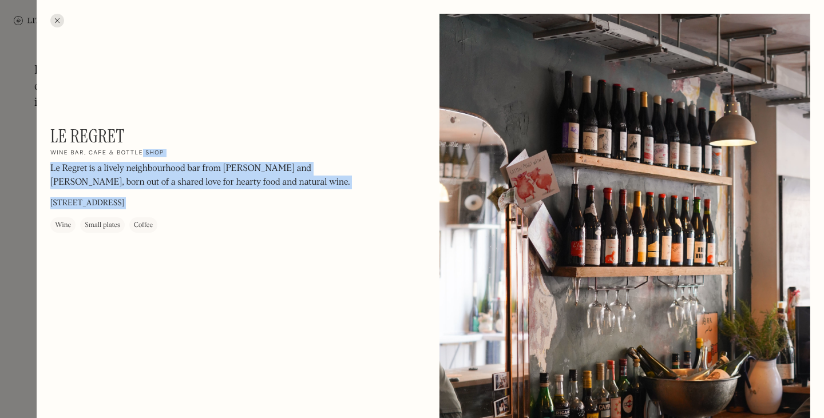
drag, startPoint x: 48, startPoint y: 127, endPoint x: 139, endPoint y: 130, distance: 91.6
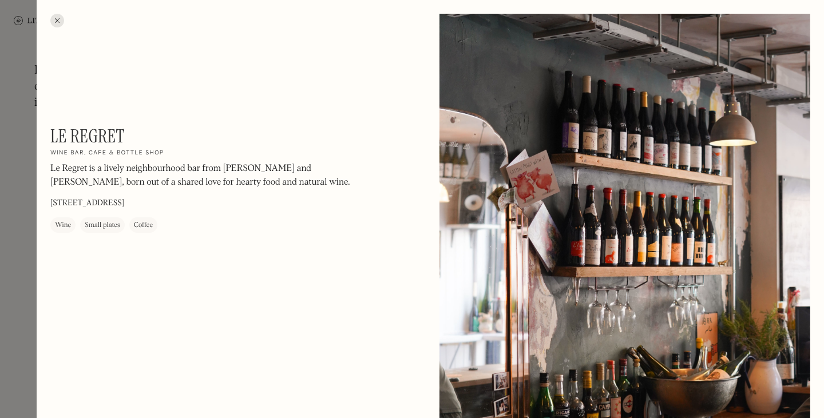
click at [139, 130] on div "Le Regret On Our Radar Wine bar, cafe & bottle shop Le Regret is a lively neigh…" at bounding box center [204, 179] width 309 height 108
drag, startPoint x: 130, startPoint y: 131, endPoint x: 50, endPoint y: 132, distance: 79.6
click at [50, 132] on div "Le Regret On Our Radar Wine bar, cafe & bottle shop Le Regret is a lively neigh…" at bounding box center [204, 179] width 309 height 108
copy h1 "Le Regret"
click at [55, 16] on div at bounding box center [57, 21] width 14 height 14
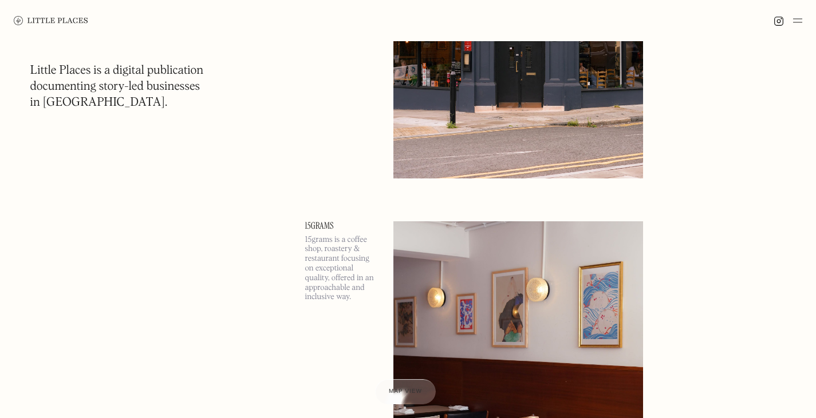
scroll to position [6725, 0]
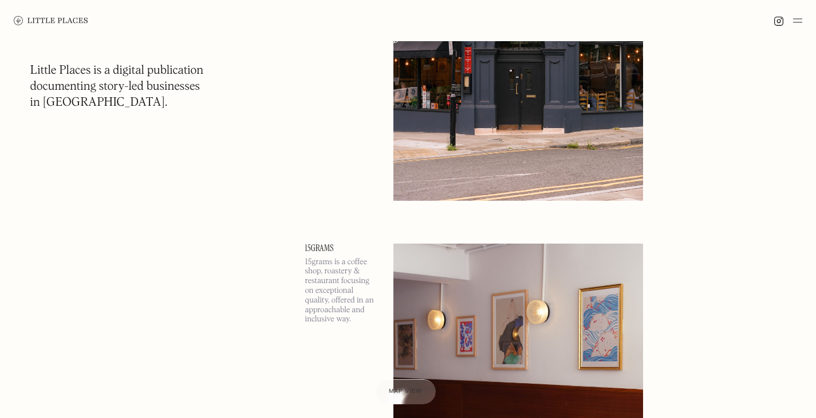
click at [327, 246] on link "15grams" at bounding box center [342, 248] width 74 height 9
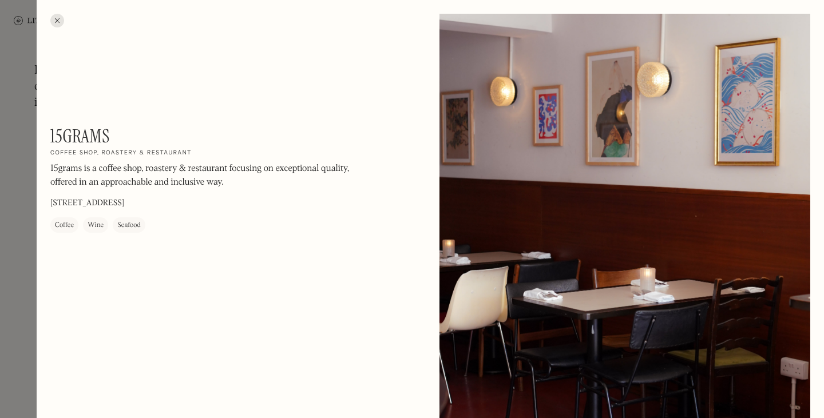
click at [61, 23] on div at bounding box center [57, 21] width 14 height 14
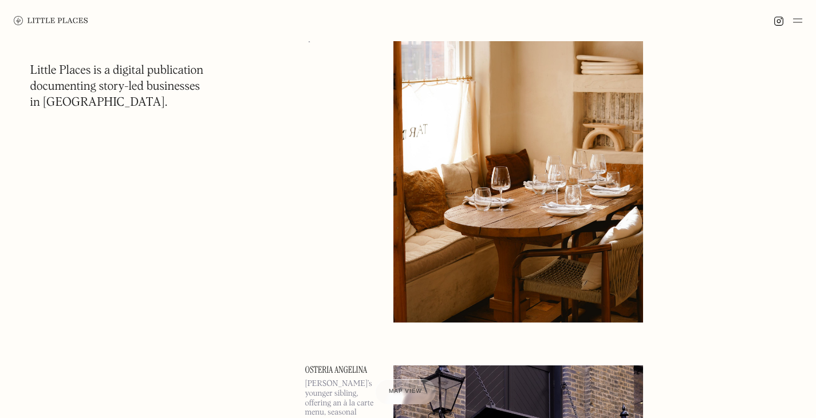
scroll to position [7682, 0]
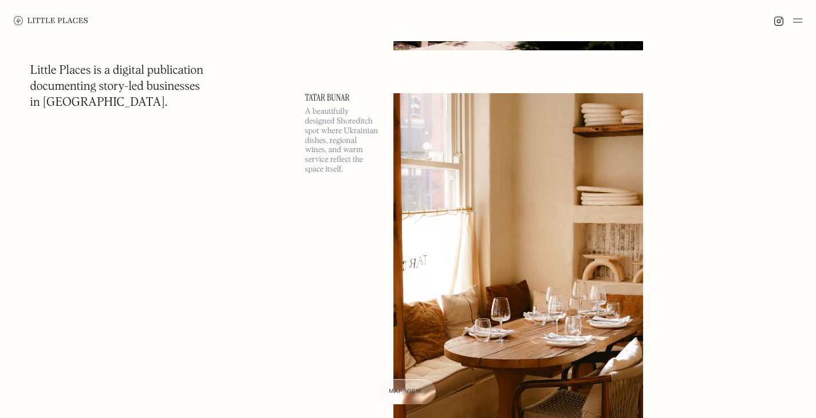
click at [327, 95] on link "Tatar Bunar" at bounding box center [342, 97] width 74 height 9
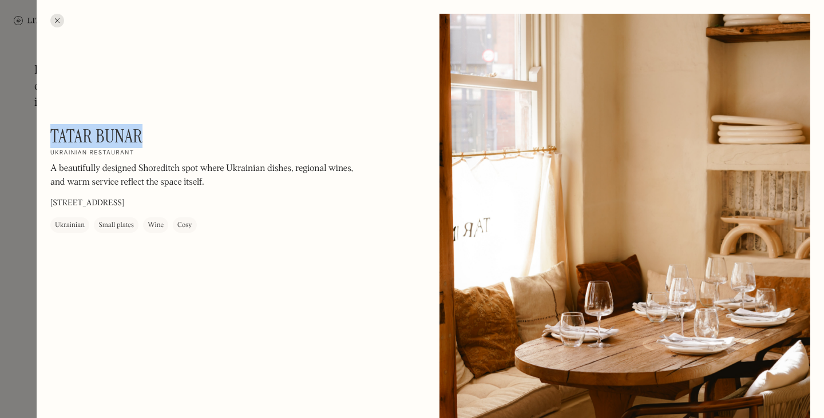
drag, startPoint x: 155, startPoint y: 135, endPoint x: 51, endPoint y: 125, distance: 104.1
click at [51, 125] on div "Tatar Bunar On Our Radar Ukrainian restaurant A beautifully designed Shoreditch…" at bounding box center [204, 179] width 309 height 108
copy h1 "Tatar Bunar"
click at [56, 20] on div at bounding box center [57, 21] width 14 height 14
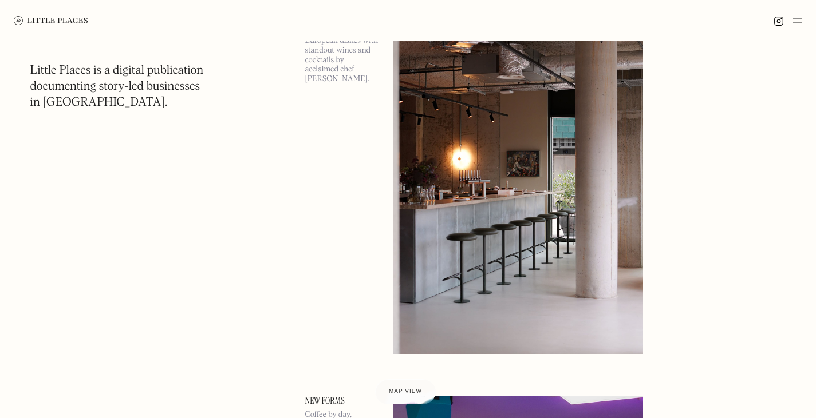
scroll to position [8839, 0]
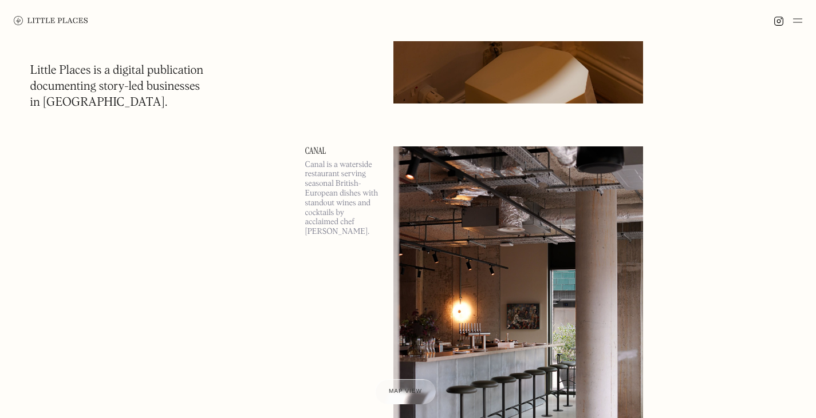
click at [312, 147] on link "Canal" at bounding box center [342, 151] width 74 height 9
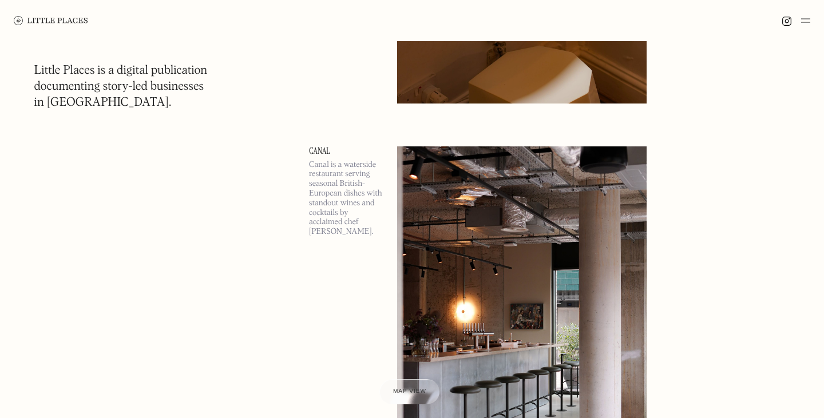
click at [0, 0] on div at bounding box center [0, 0] width 0 height 0
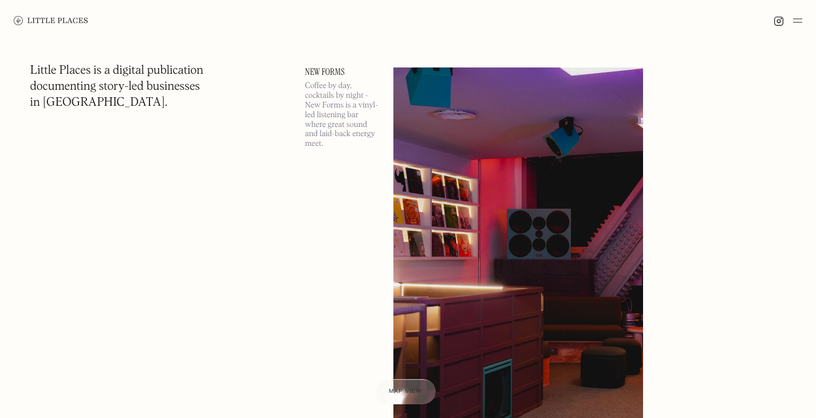
scroll to position [9263, 0]
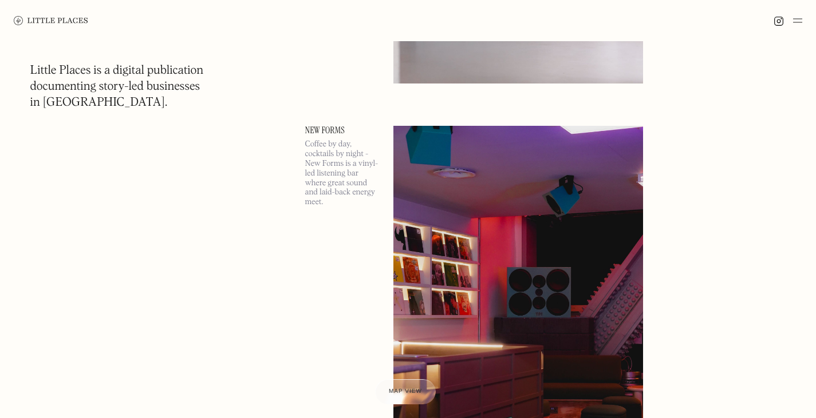
click at [332, 128] on link "New Forms" at bounding box center [342, 130] width 74 height 9
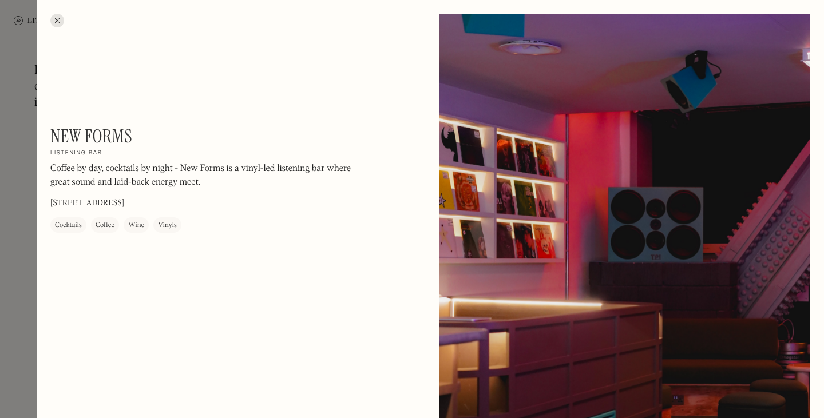
click at [54, 23] on div at bounding box center [57, 21] width 14 height 14
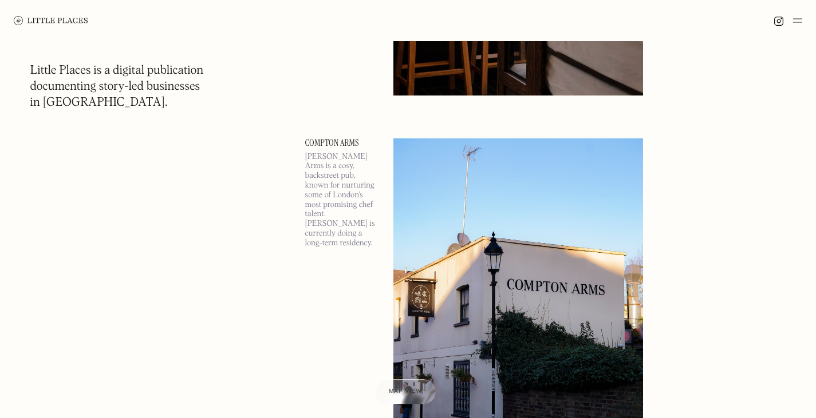
scroll to position [18559, 0]
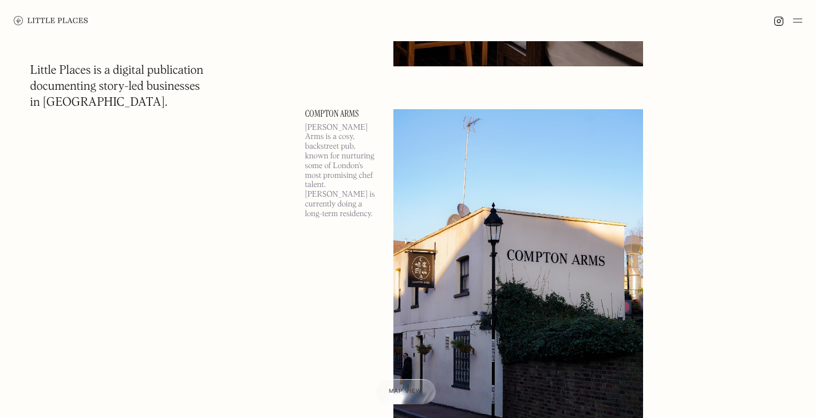
click at [323, 115] on link "Compton Arms" at bounding box center [342, 113] width 74 height 9
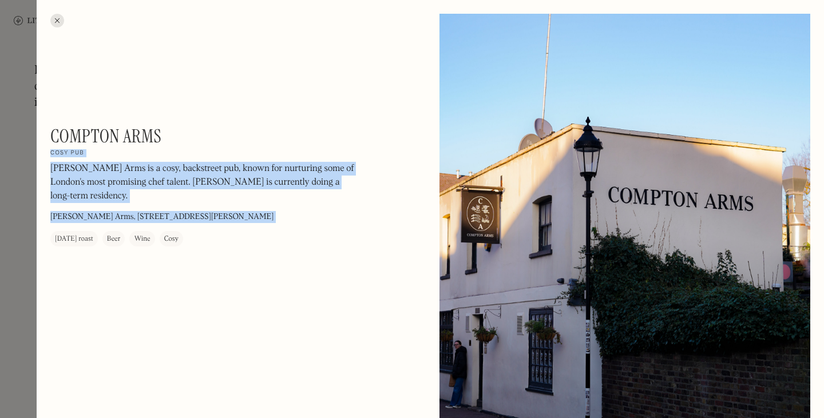
drag, startPoint x: 163, startPoint y: 131, endPoint x: 48, endPoint y: 127, distance: 115.1
copy div "On Our Radar Cosy pub Compton Arms is a cosy, backstreet pub, known for nurturi…"
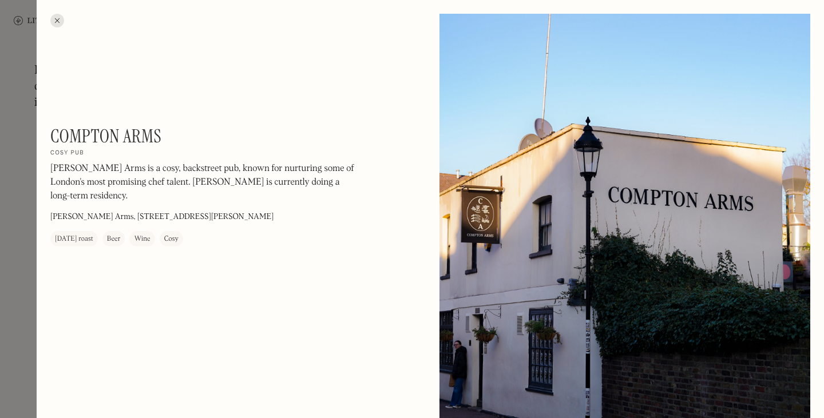
click at [61, 17] on div at bounding box center [57, 21] width 14 height 14
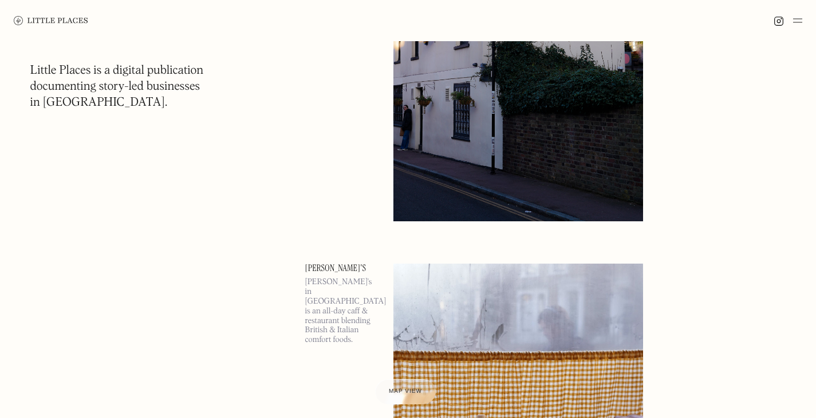
scroll to position [19026, 0]
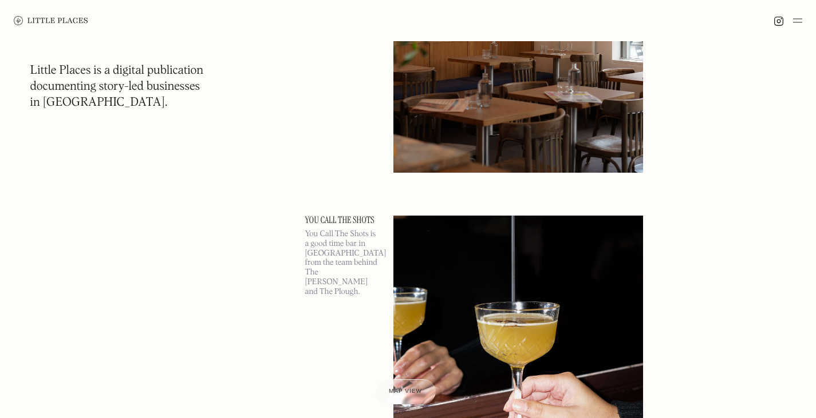
scroll to position [19794, 0]
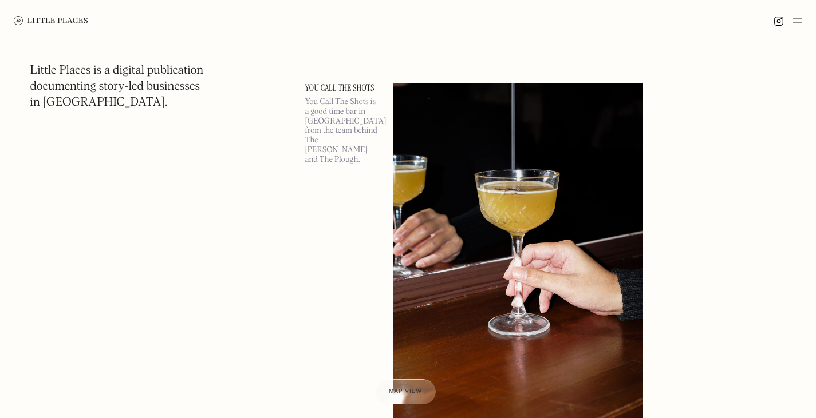
click at [330, 85] on link "You Call The Shots" at bounding box center [342, 88] width 74 height 9
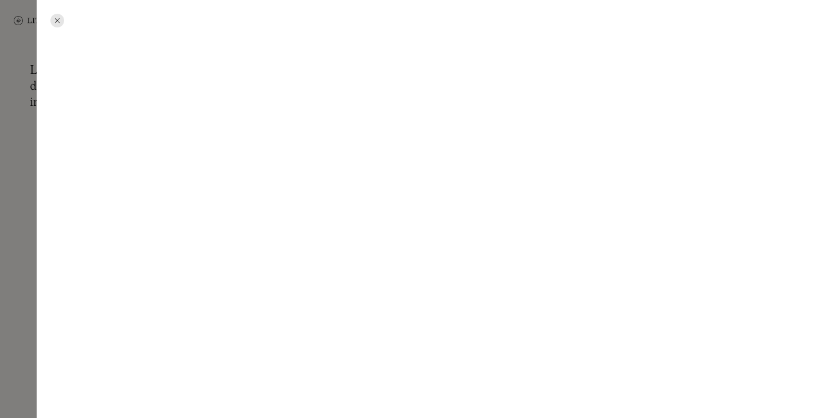
click at [330, 85] on div at bounding box center [408, 209] width 816 height 418
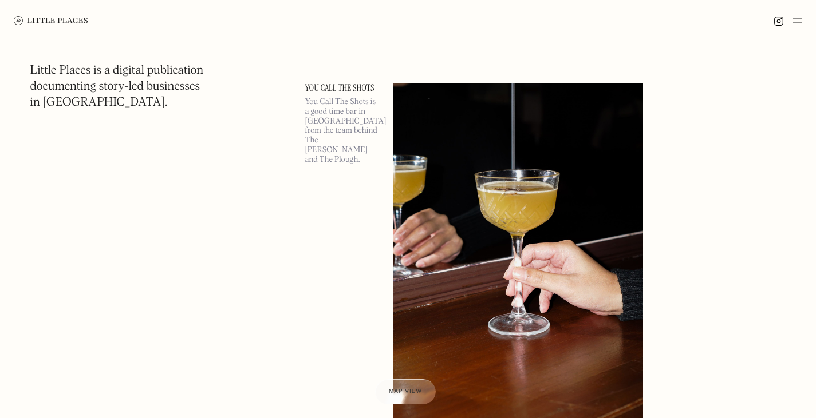
click at [329, 85] on link "You Call The Shots" at bounding box center [342, 88] width 74 height 9
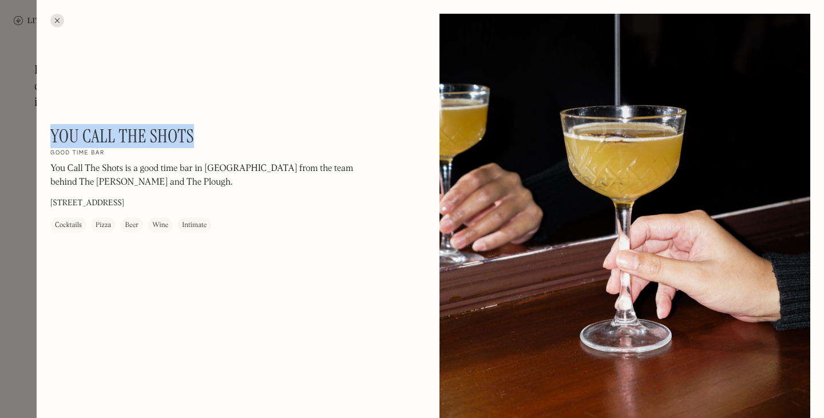
drag, startPoint x: 176, startPoint y: 136, endPoint x: 52, endPoint y: 135, distance: 124.8
click at [52, 135] on div "You Call The Shots On Our Radar Good time bar You Call The Shots is a good time…" at bounding box center [204, 179] width 309 height 108
copy h1 "You Call The Shots"
click at [58, 21] on div at bounding box center [57, 21] width 14 height 14
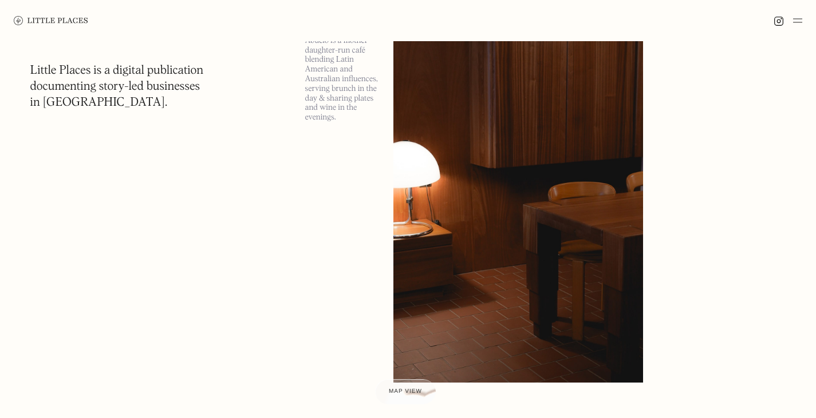
scroll to position [24272, 0]
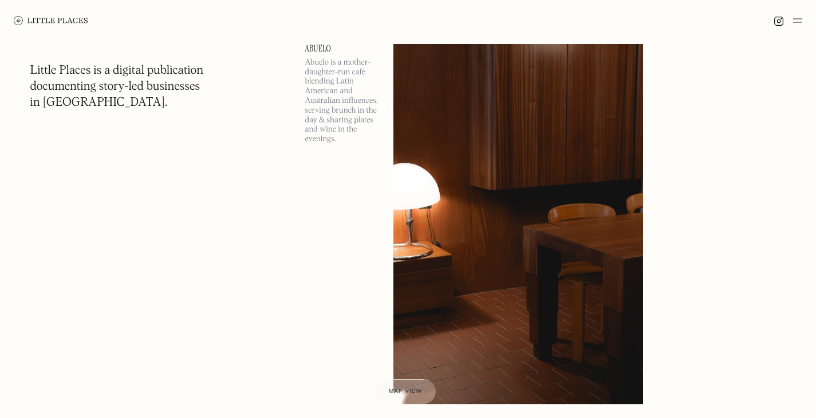
click at [319, 47] on link "Abuelo" at bounding box center [342, 48] width 74 height 9
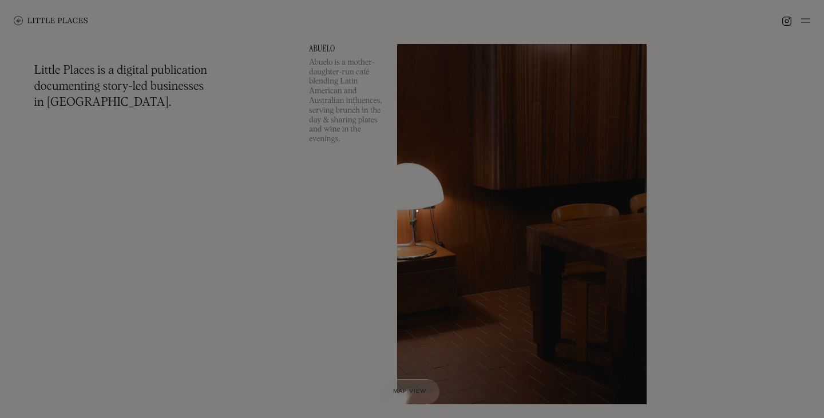
click at [319, 47] on div at bounding box center [412, 209] width 824 height 418
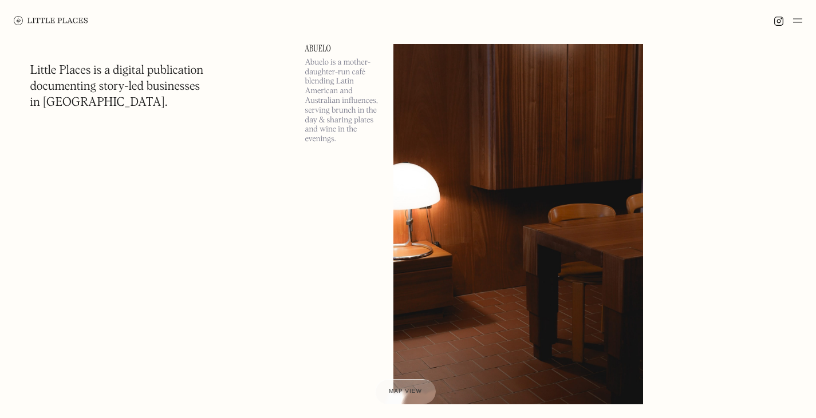
click at [319, 47] on link "Abuelo" at bounding box center [342, 48] width 74 height 9
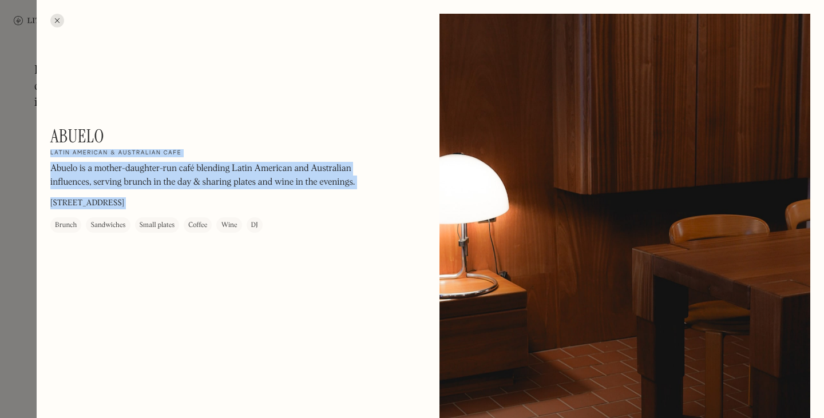
drag, startPoint x: 114, startPoint y: 136, endPoint x: 49, endPoint y: 129, distance: 65.0
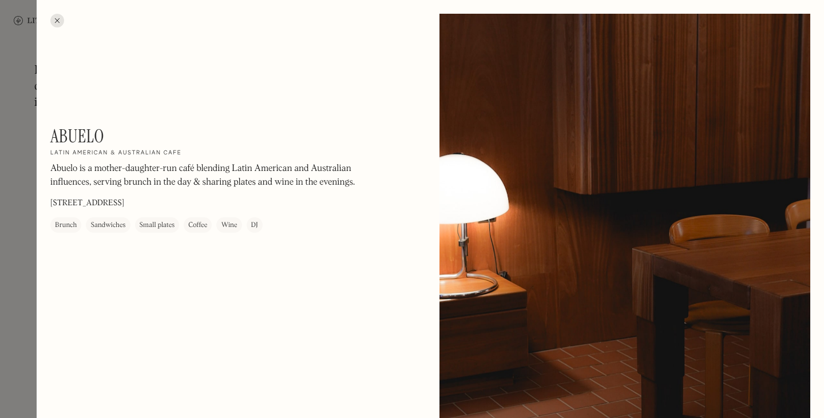
click at [58, 128] on h1 "Abuelo" at bounding box center [77, 136] width 54 height 22
click at [56, 19] on div at bounding box center [57, 21] width 14 height 14
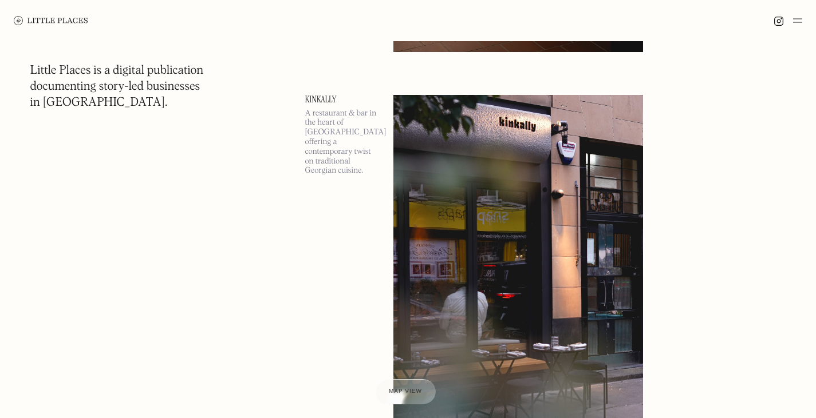
scroll to position [24647, 0]
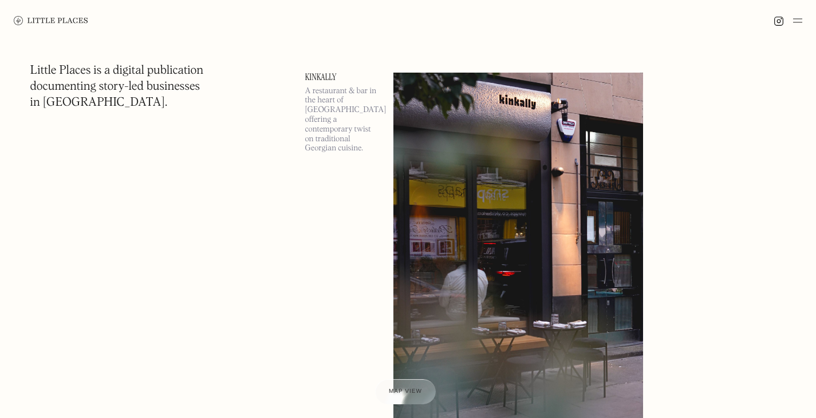
click at [328, 76] on link "Kinkally" at bounding box center [342, 77] width 74 height 9
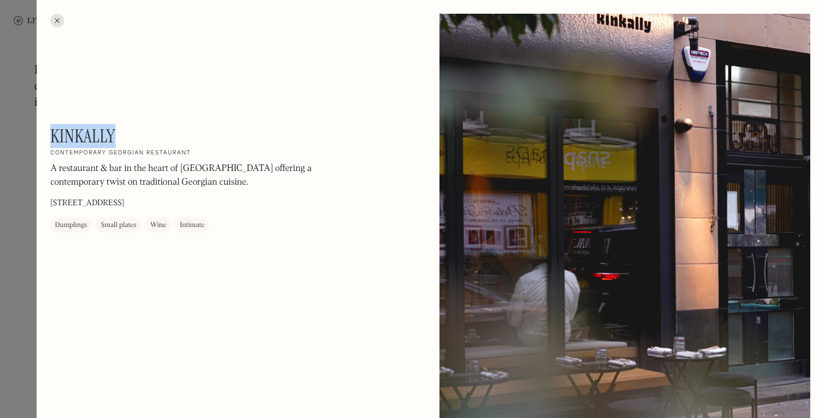
drag, startPoint x: 112, startPoint y: 136, endPoint x: 52, endPoint y: 131, distance: 60.3
click at [53, 131] on div "Kinkally On Our Radar Contemporary Georgian restaurant A restaurant & bar in th…" at bounding box center [204, 179] width 309 height 108
copy h1 "Kinkally"
click at [57, 14] on div at bounding box center [57, 21] width 14 height 14
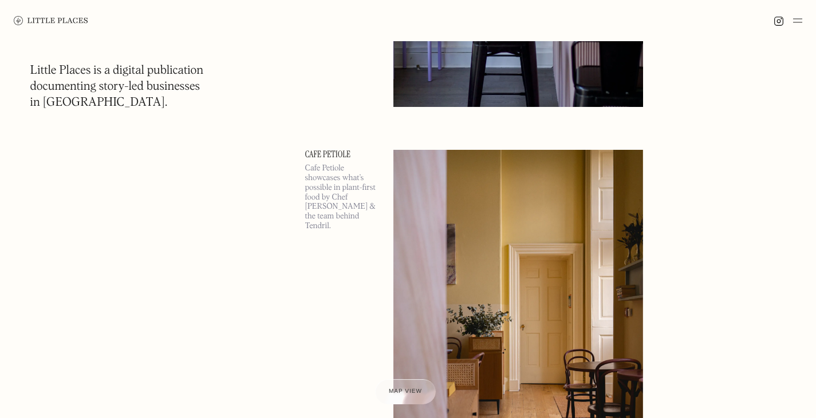
scroll to position [29146, 0]
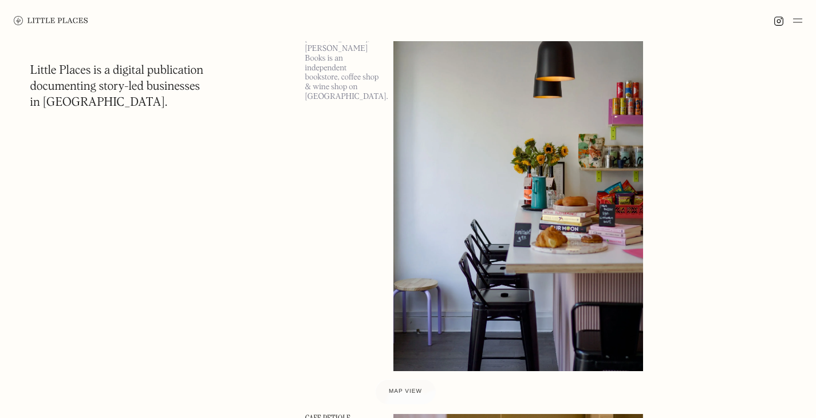
click at [347, 64] on p "Founded by local Vicki, Bard Books is an independent bookstore, coffee shop & w…" at bounding box center [342, 63] width 74 height 77
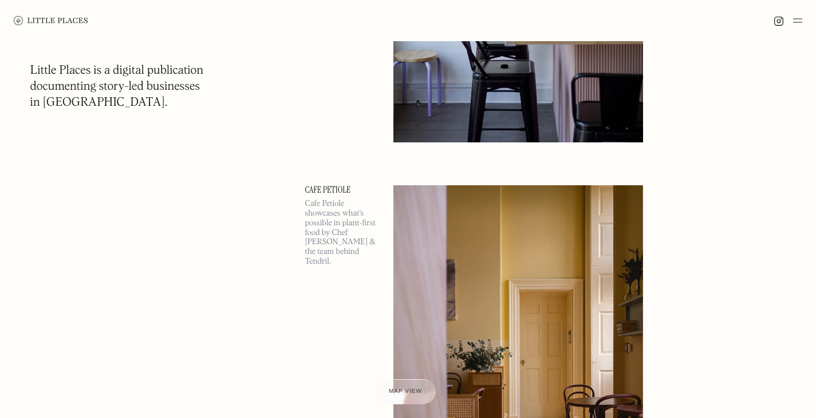
scroll to position [29070, 0]
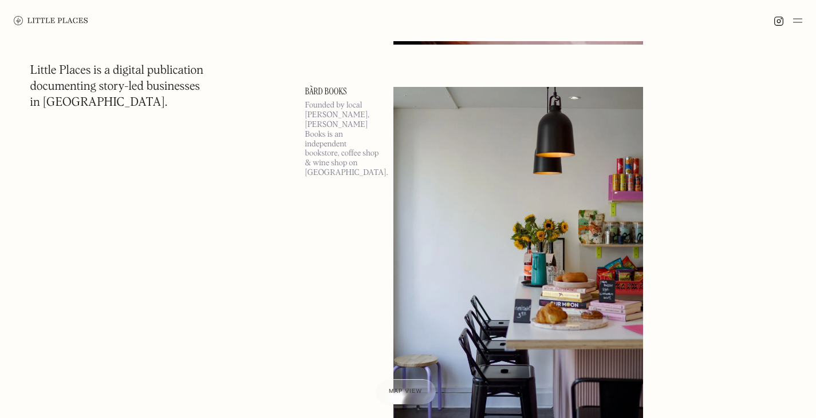
click at [335, 87] on link "Bàrd Books" at bounding box center [342, 91] width 74 height 9
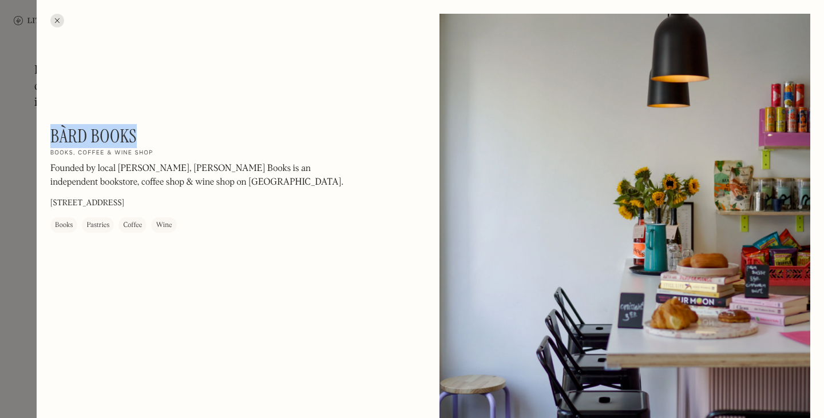
drag, startPoint x: 141, startPoint y: 137, endPoint x: 52, endPoint y: 140, distance: 88.8
click at [52, 140] on div "Bàrd Books On Our Radar Books, coffee & wine shop Founded by local Vicki, Bard …" at bounding box center [204, 179] width 309 height 108
copy h1 "Bàrd Books"
click at [54, 22] on div at bounding box center [57, 21] width 14 height 14
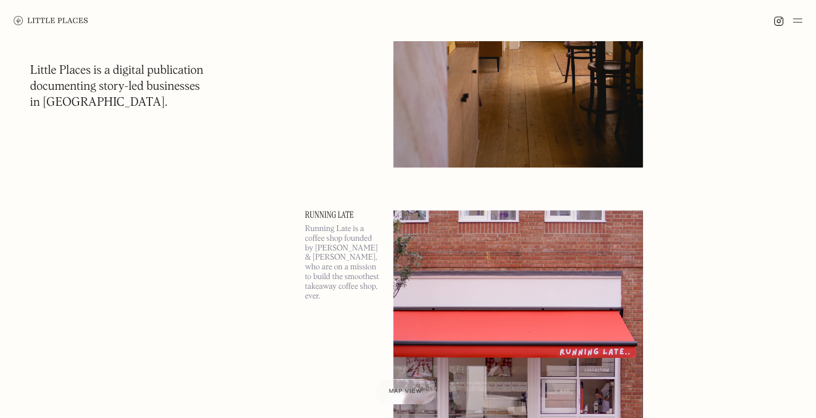
scroll to position [29841, 0]
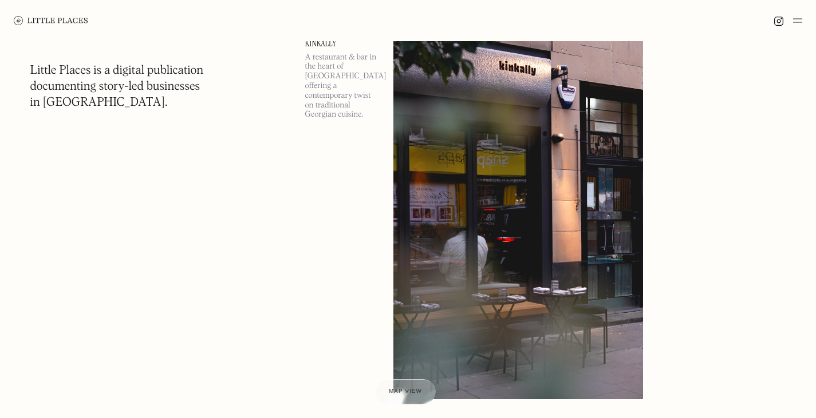
scroll to position [24857, 0]
